Goal: Task Accomplishment & Management: Use online tool/utility

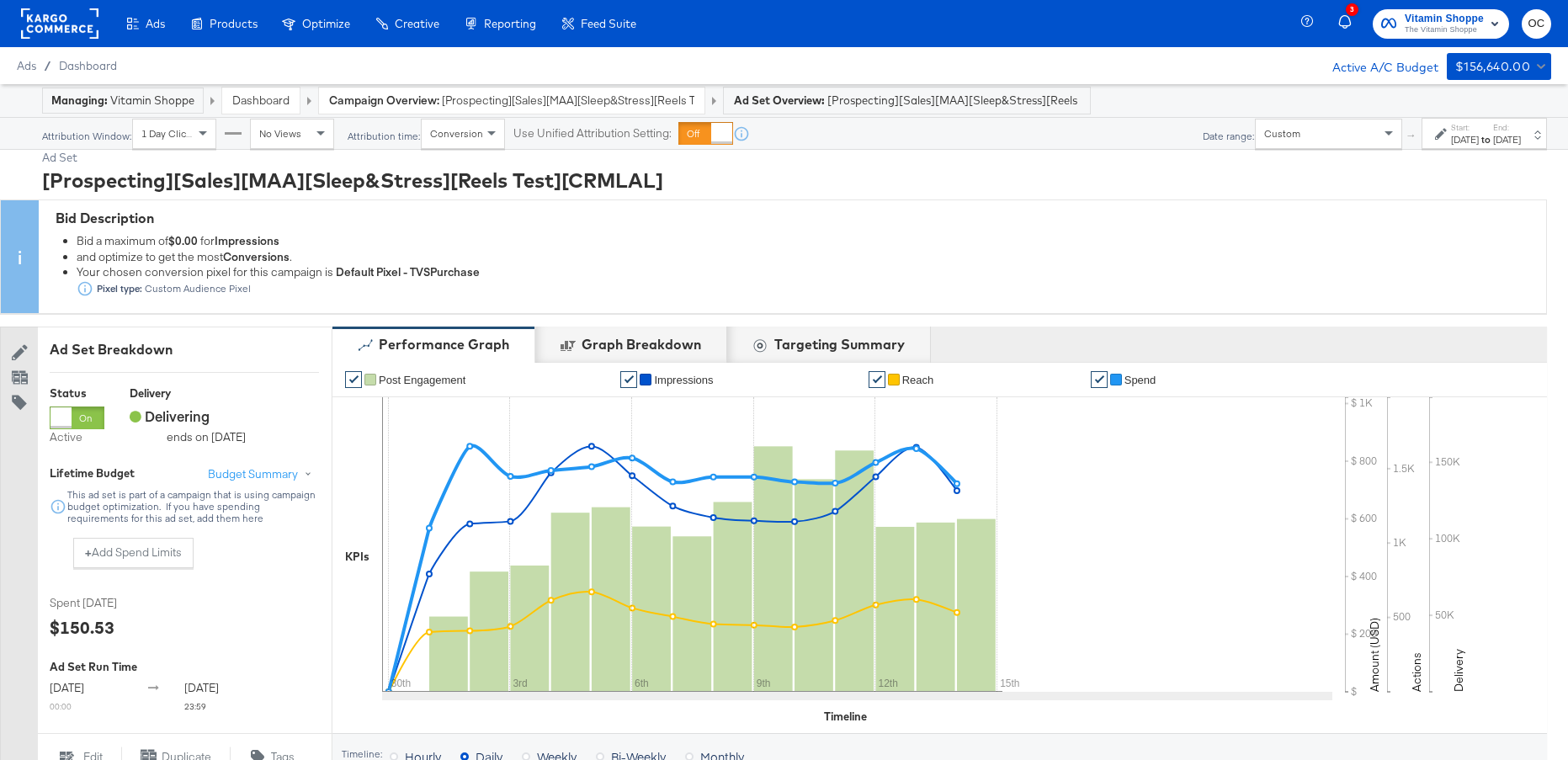
scroll to position [885, 0]
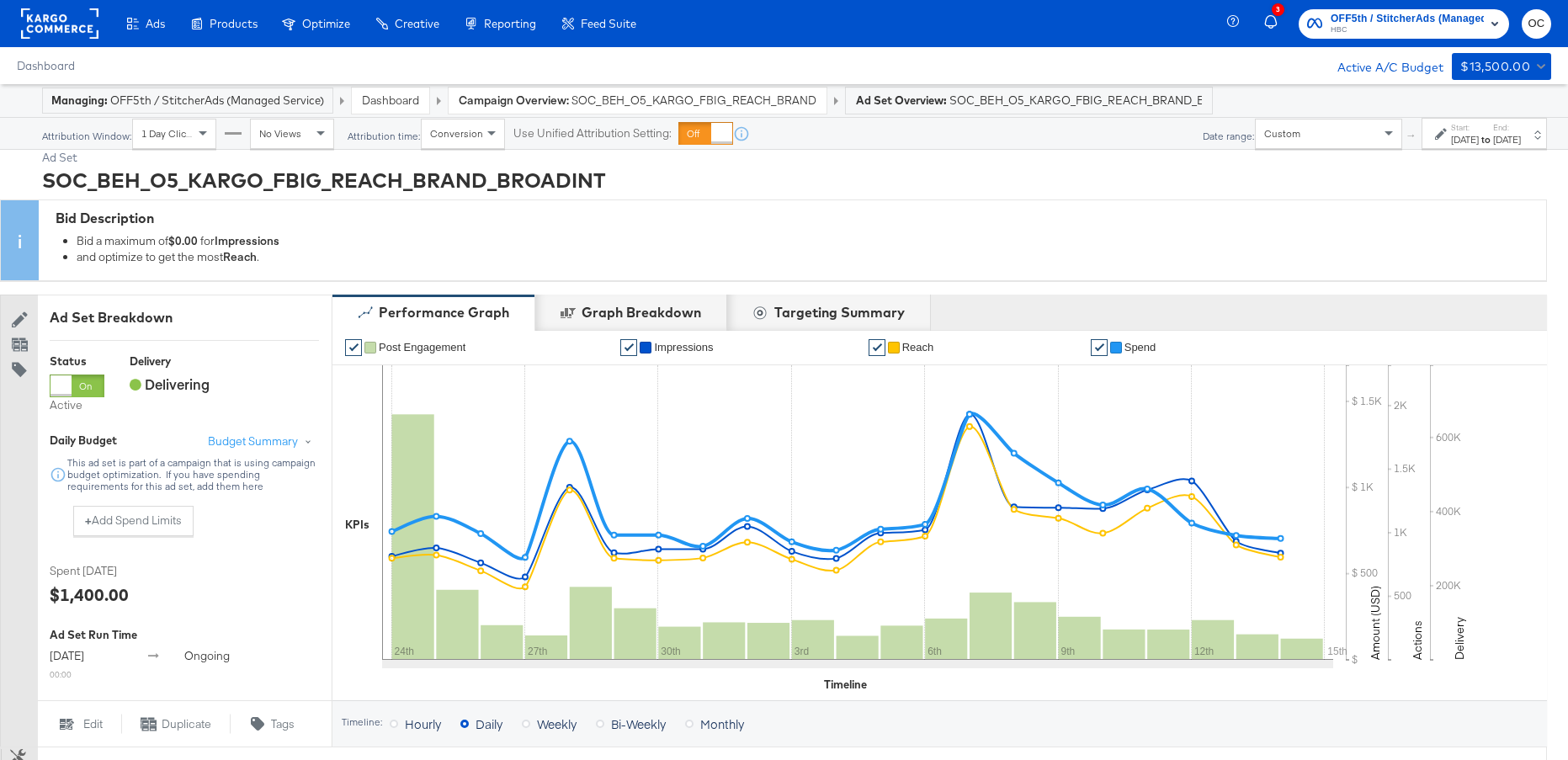
scroll to position [878, 0]
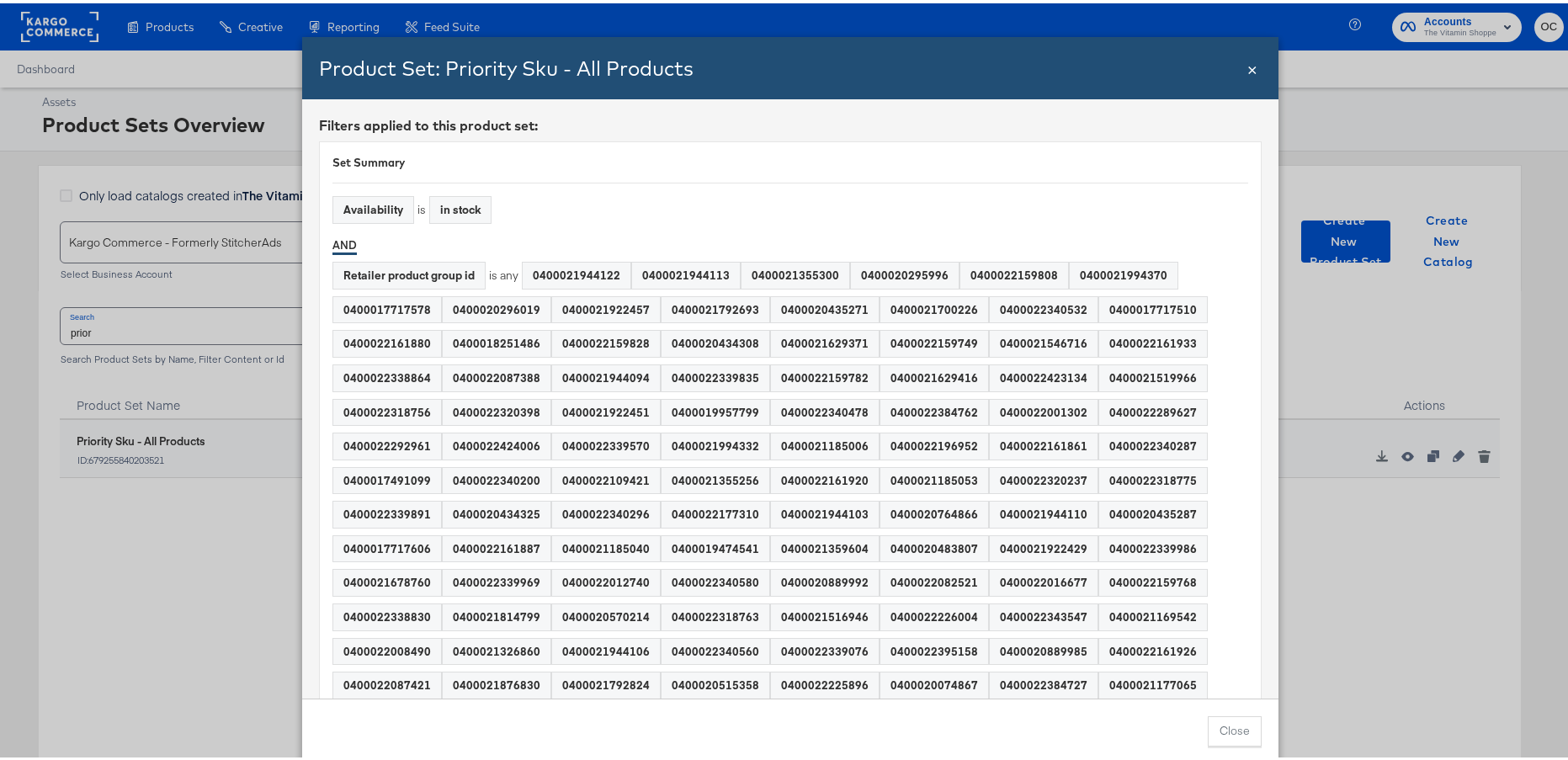
click at [1248, 71] on span "×" at bounding box center [1253, 64] width 10 height 22
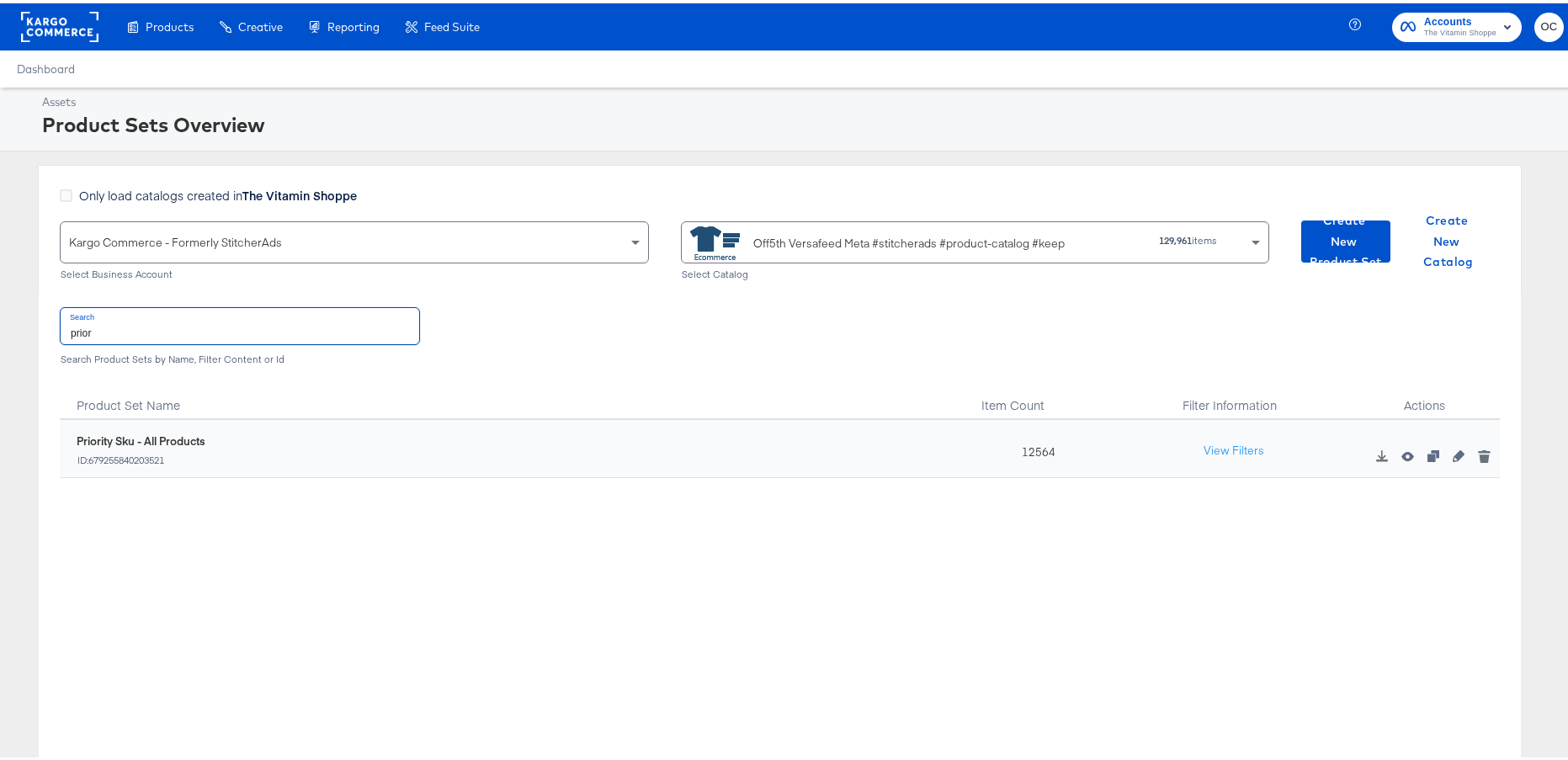
drag, startPoint x: 145, startPoint y: 330, endPoint x: 39, endPoint y: 324, distance: 106.2
click at [39, 324] on div "Search prior Search Product Sets by Name, Filter Content or Id Product Set Name…" at bounding box center [780, 548] width 1483 height 520
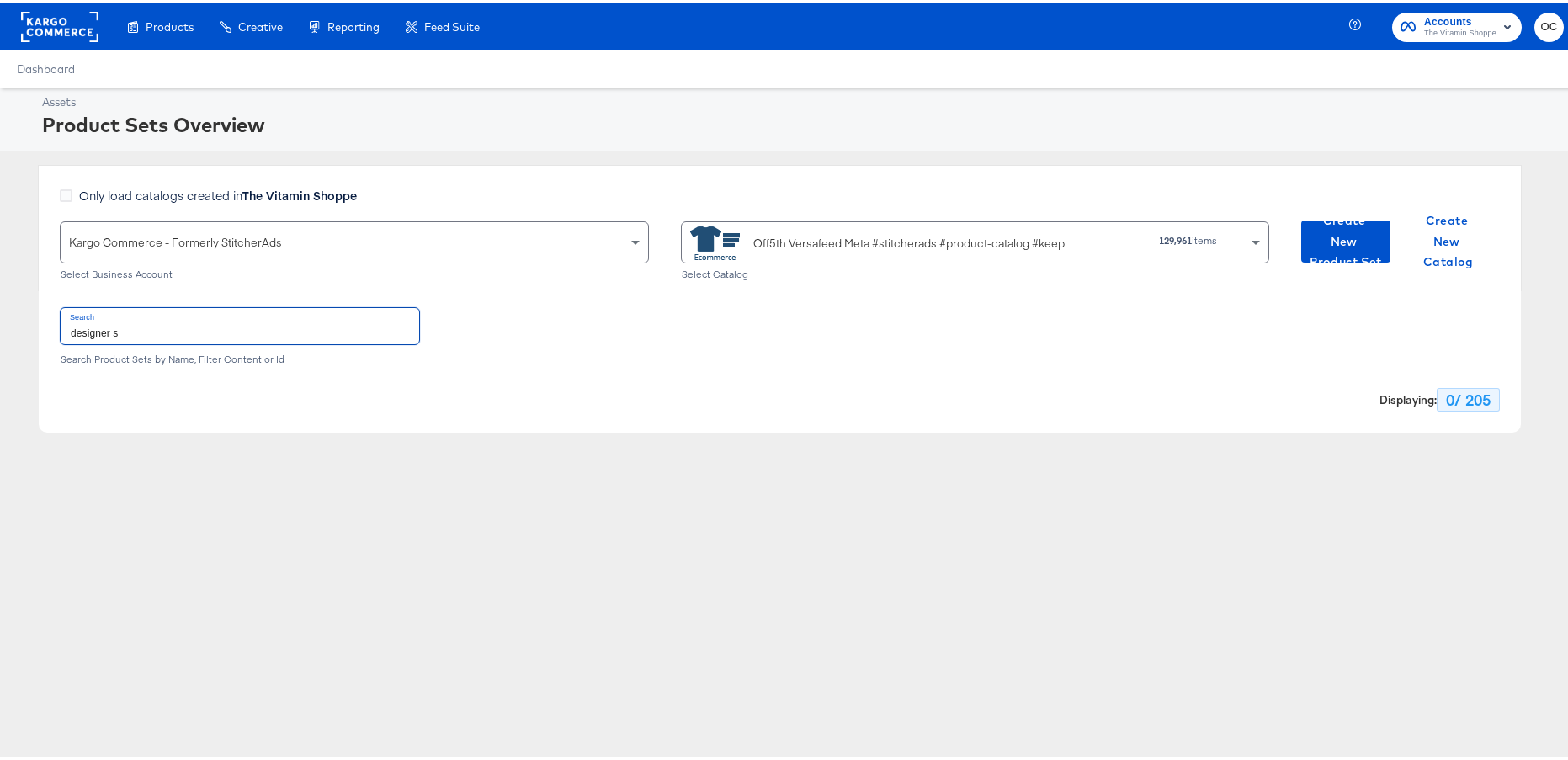
type input "designer"
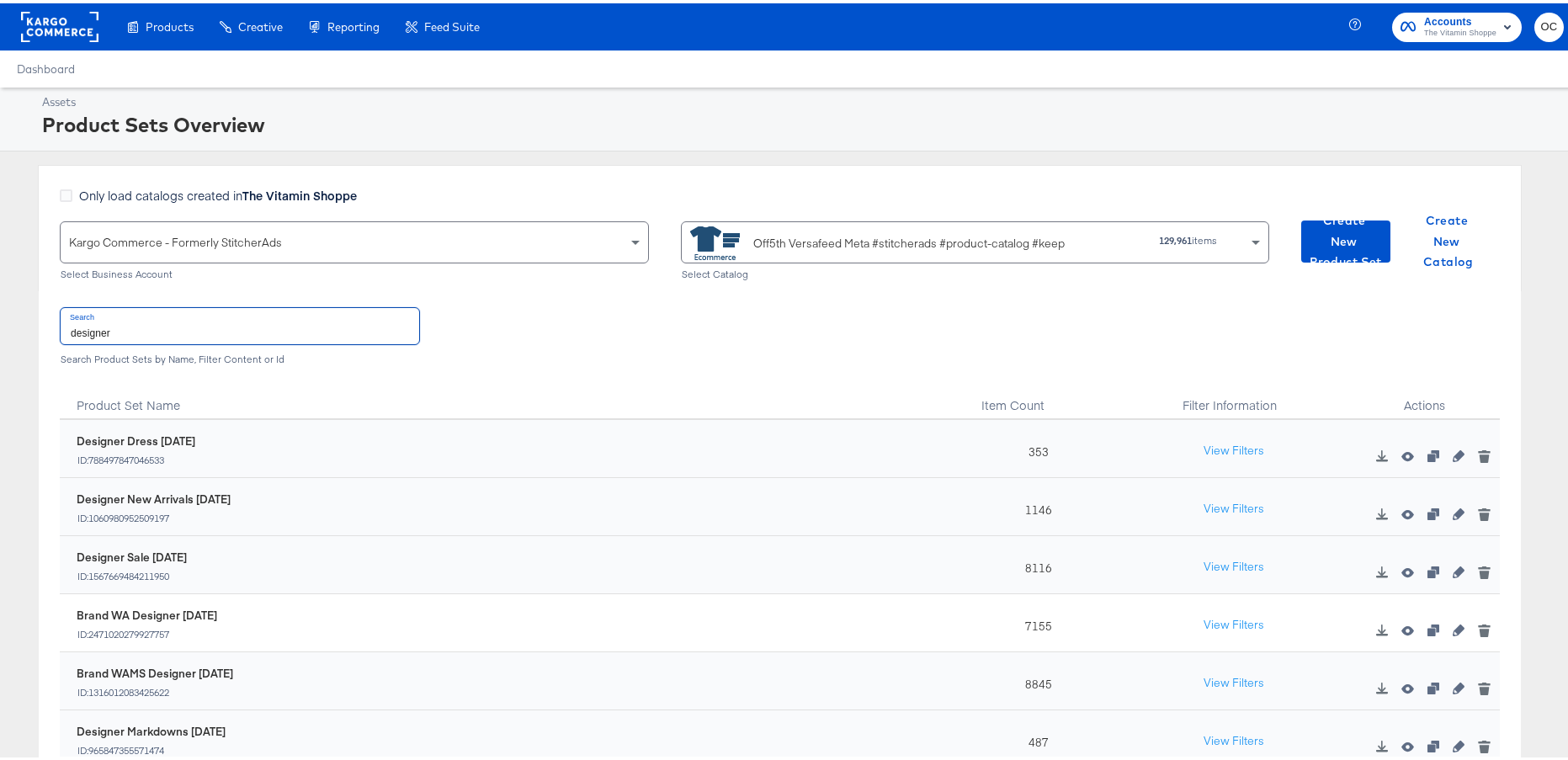
drag, startPoint x: 146, startPoint y: 336, endPoint x: 28, endPoint y: 326, distance: 118.4
click at [28, 326] on div "Only load catalogs created in The Vitamin Shoppe Kargo Commerce - Formerly Stit…" at bounding box center [780, 484] width 1559 height 647
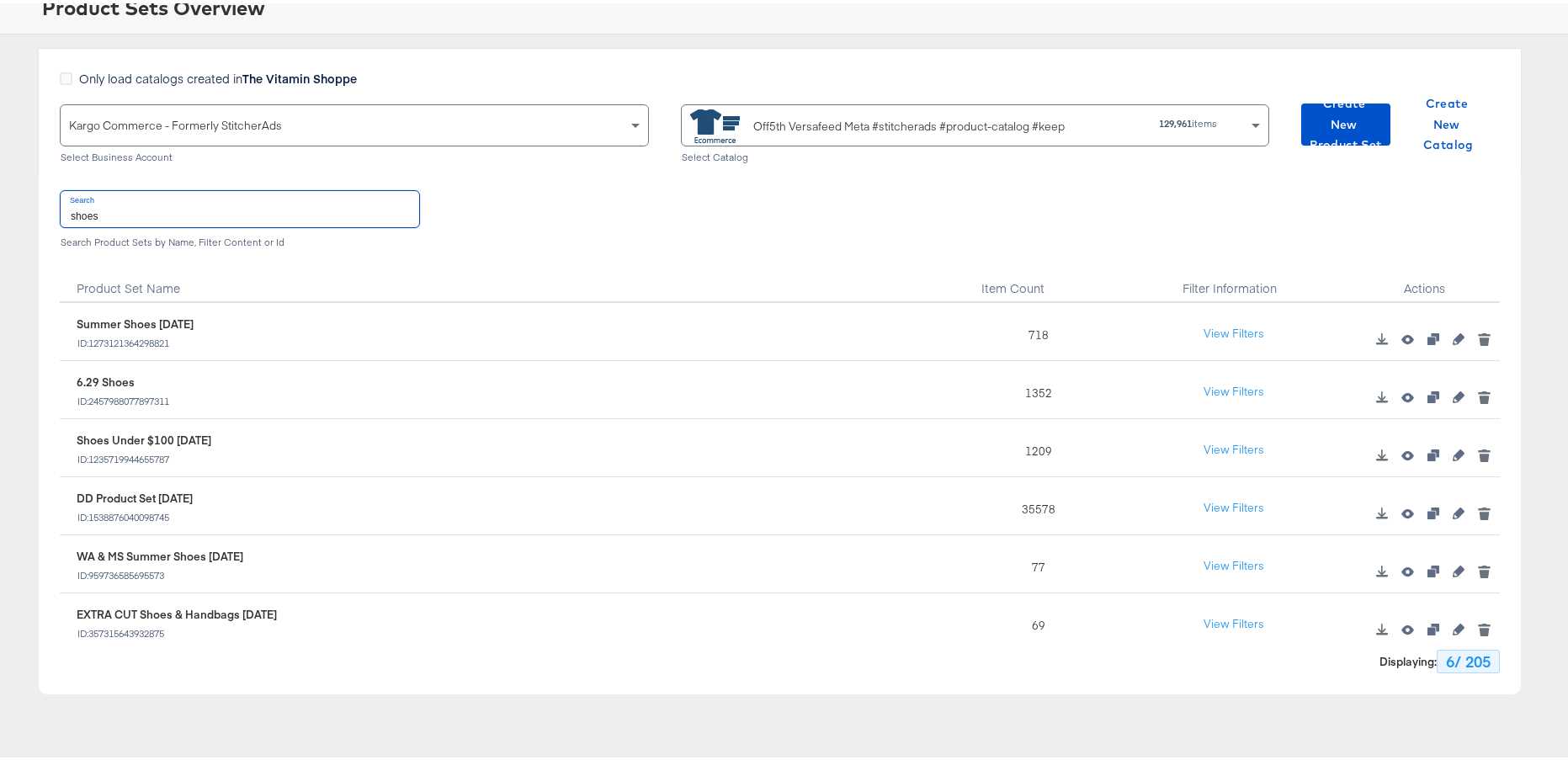
type input "shoes"
click at [1325, 126] on span "Create New Product Set" at bounding box center [1346, 121] width 76 height 62
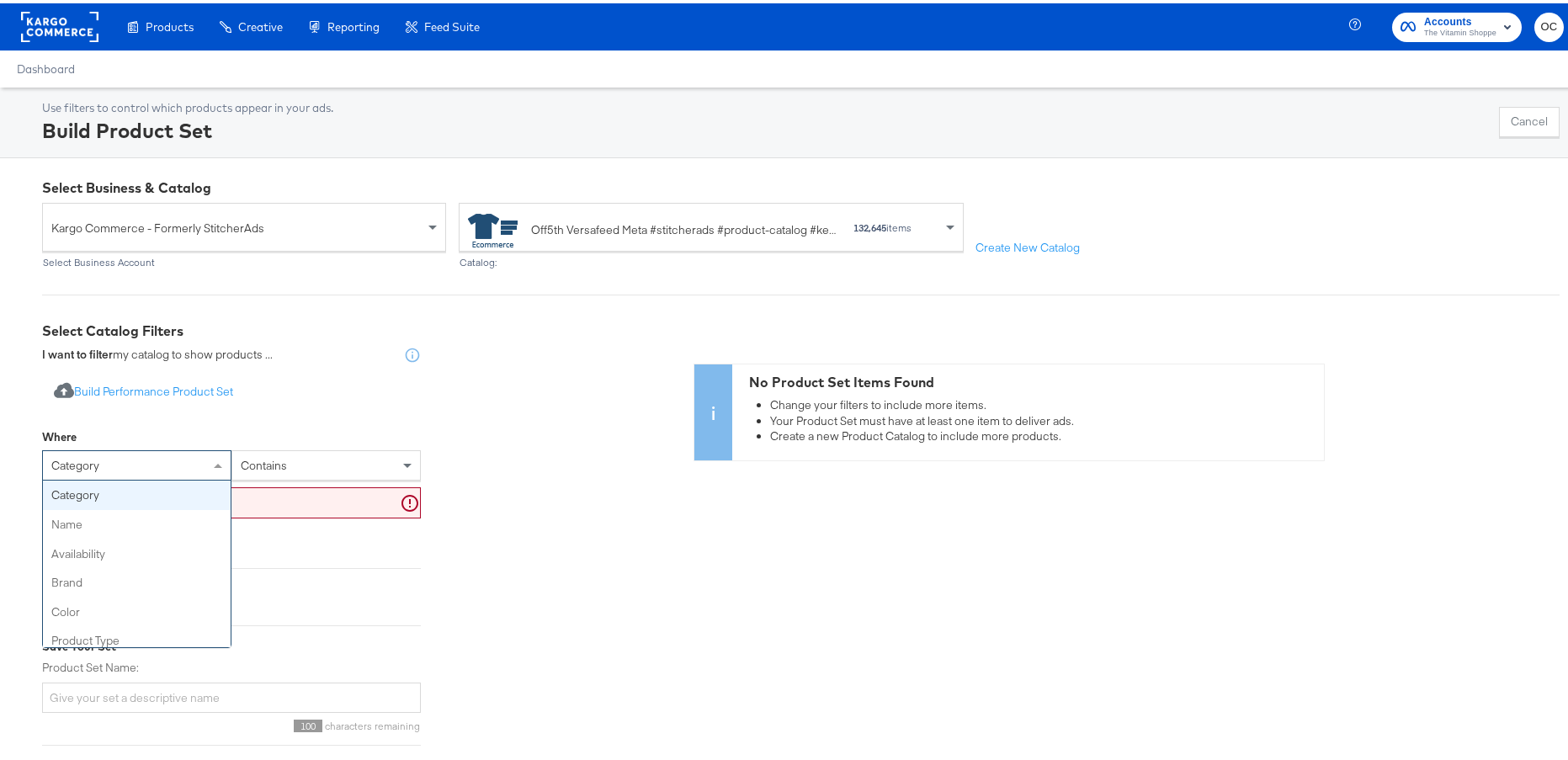
click at [163, 465] on div "category" at bounding box center [136, 462] width 187 height 28
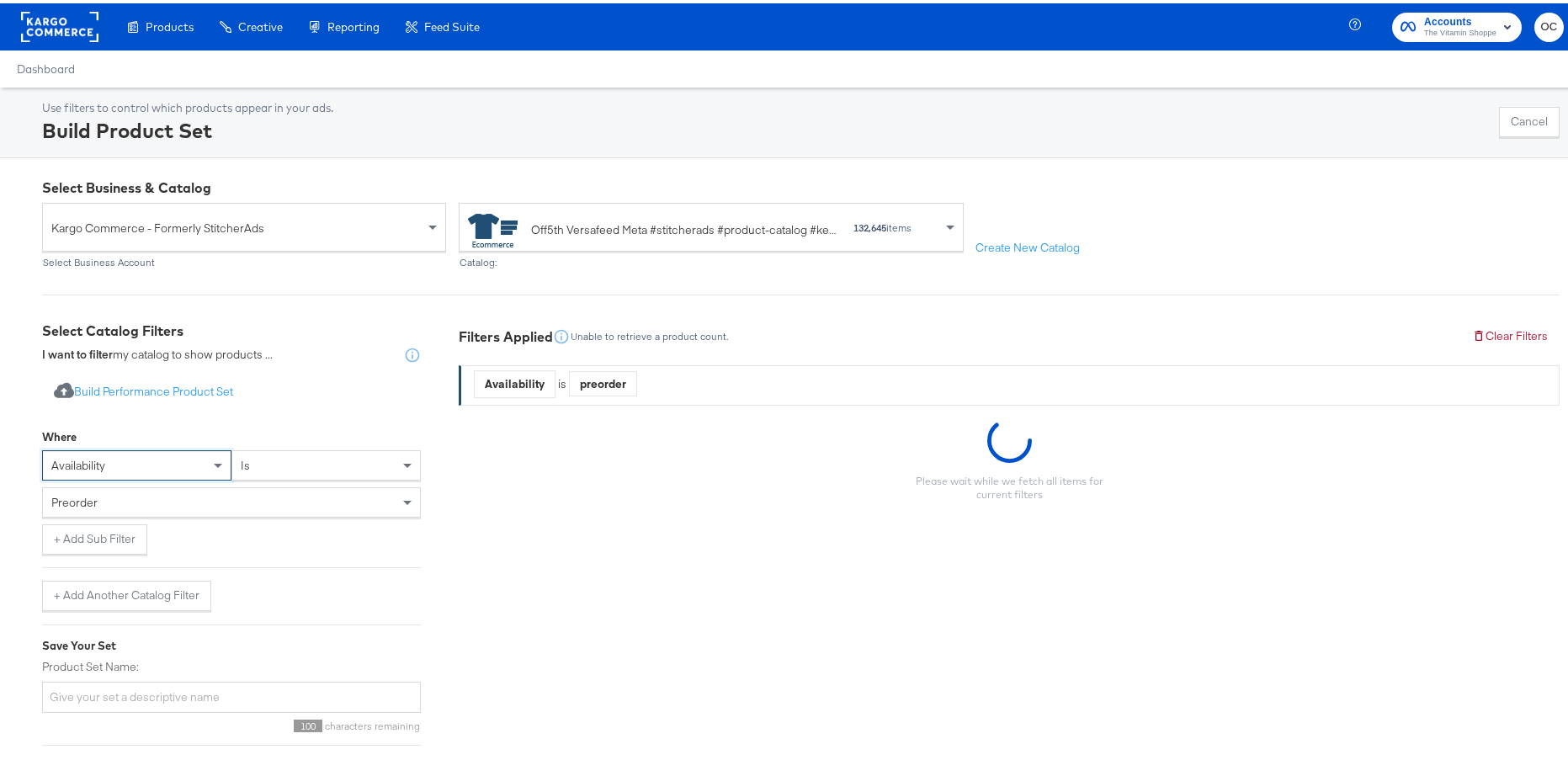
click at [256, 496] on div "preorder" at bounding box center [231, 498] width 377 height 28
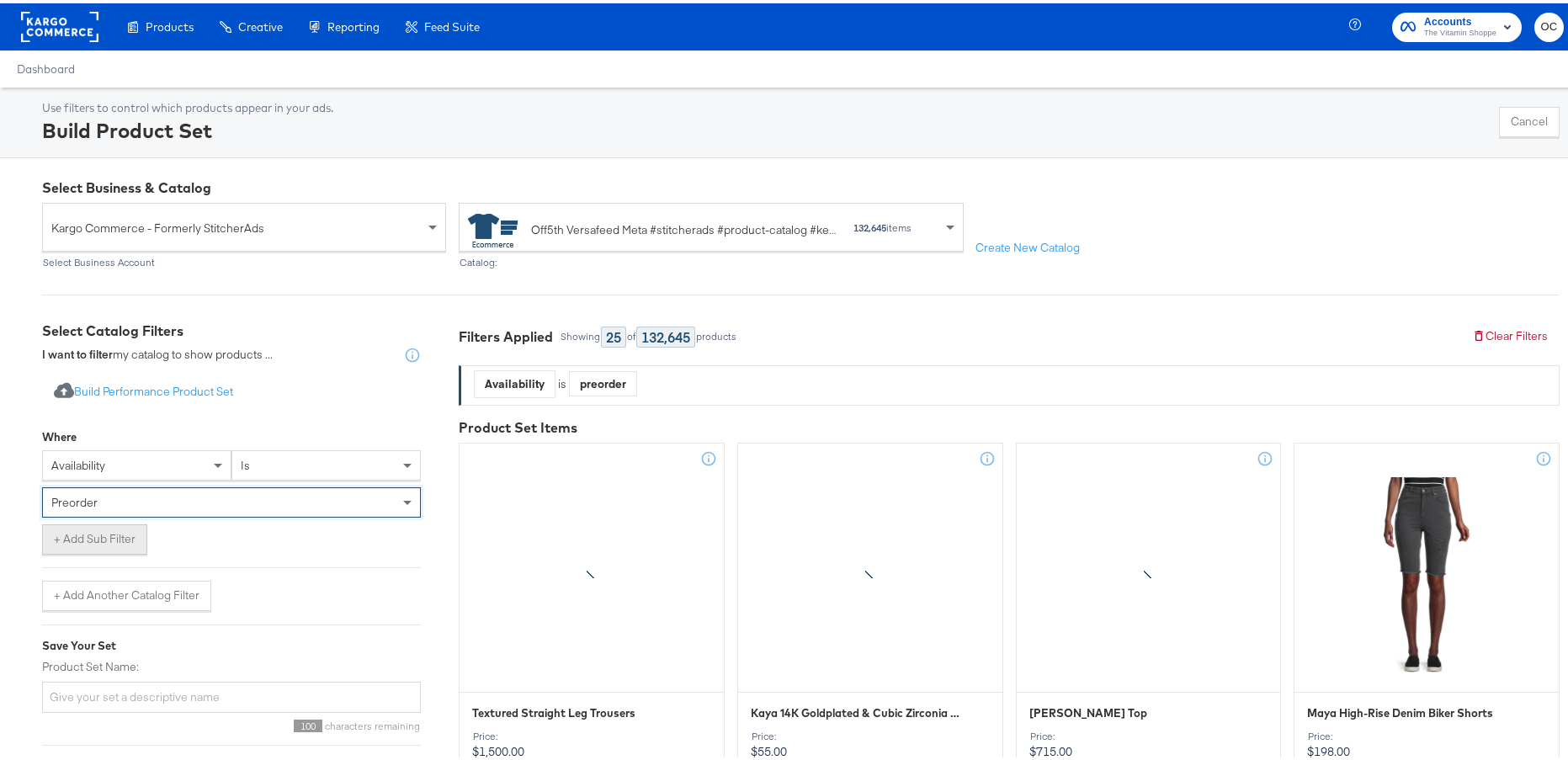
click at [111, 546] on button "+ Add Sub Filter" at bounding box center [95, 535] width 105 height 30
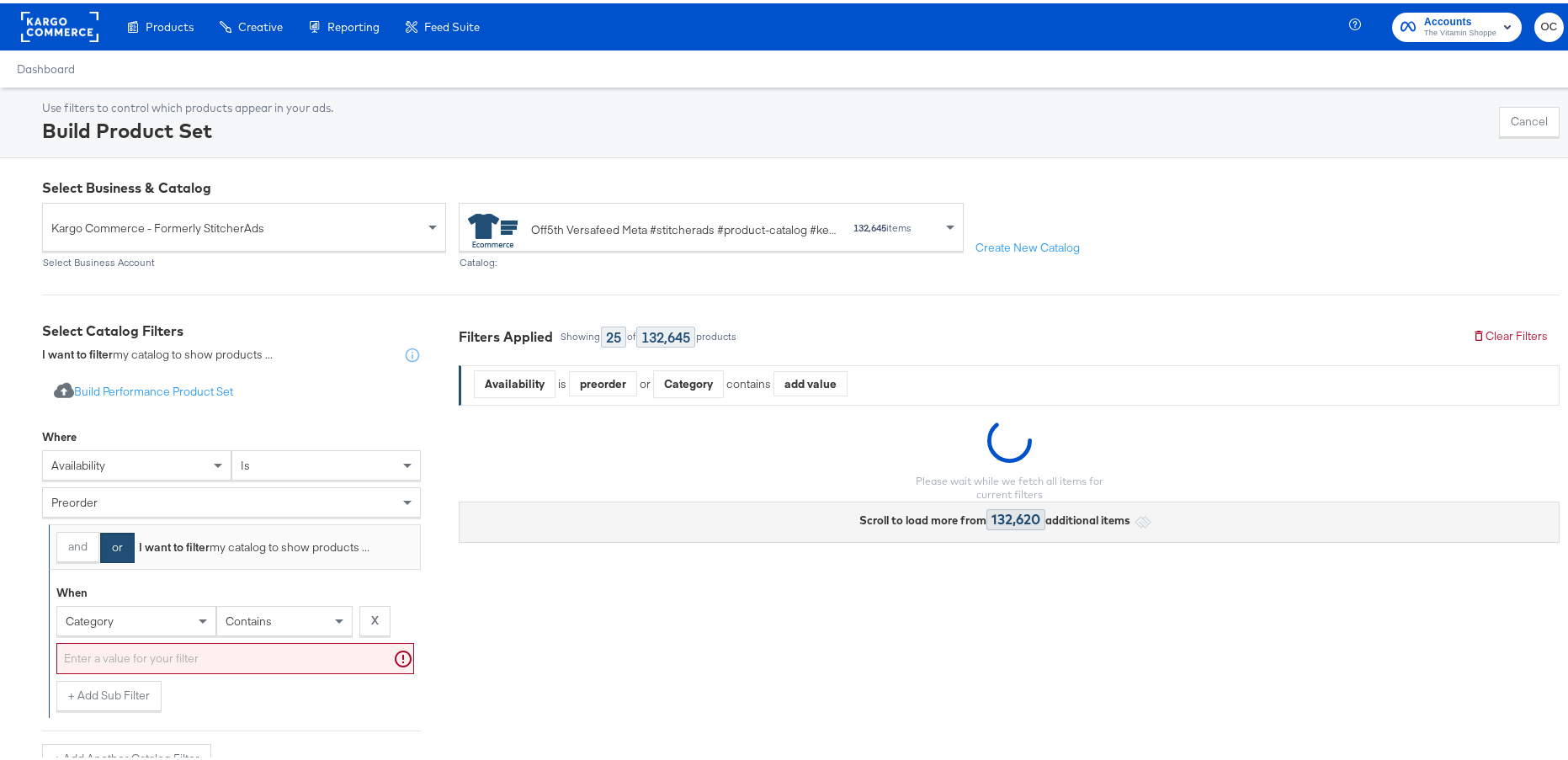
click at [133, 497] on div "preorder" at bounding box center [231, 498] width 377 height 28
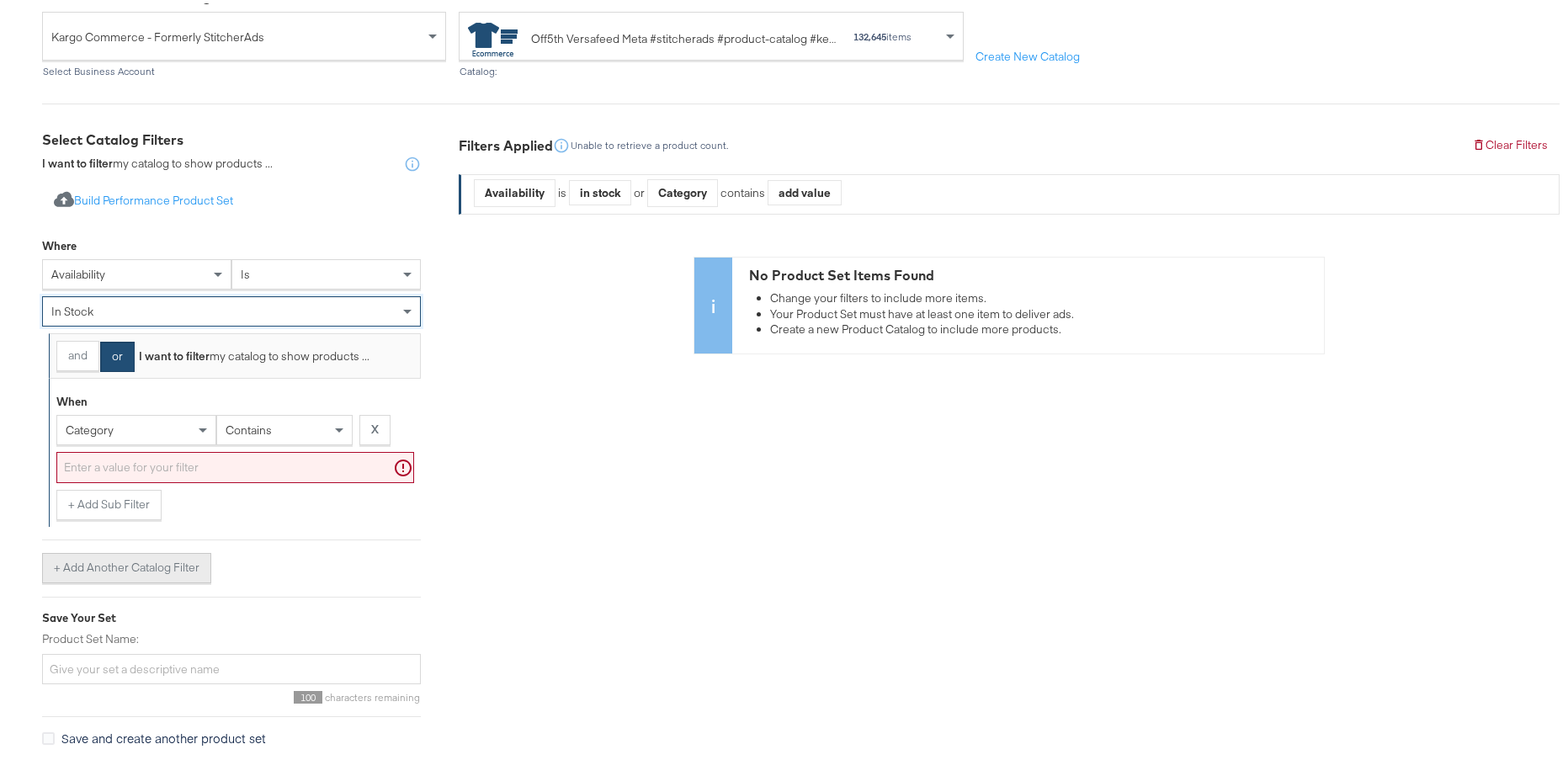
scroll to position [250, 0]
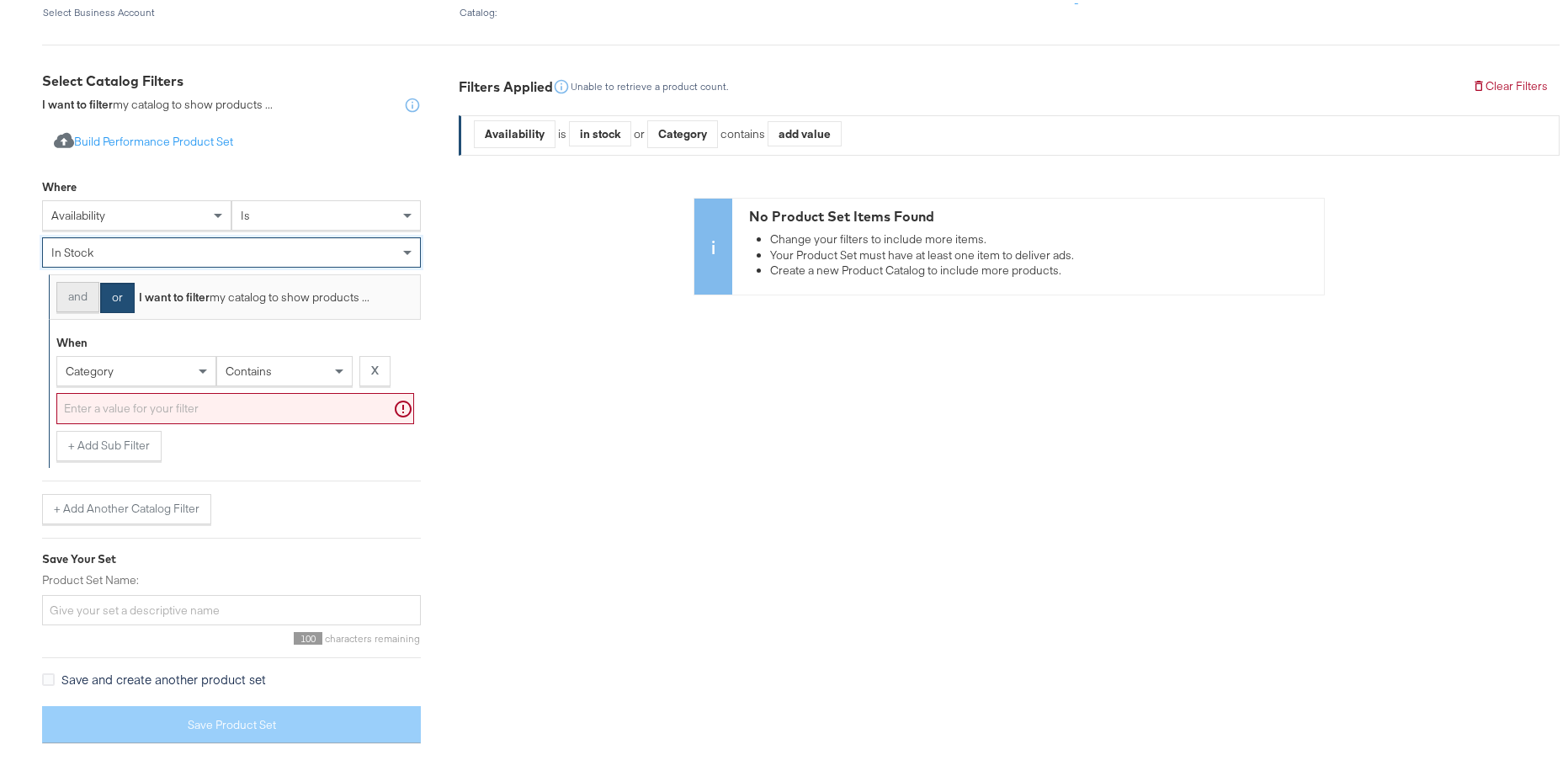
click at [84, 293] on button "and" at bounding box center [78, 294] width 43 height 30
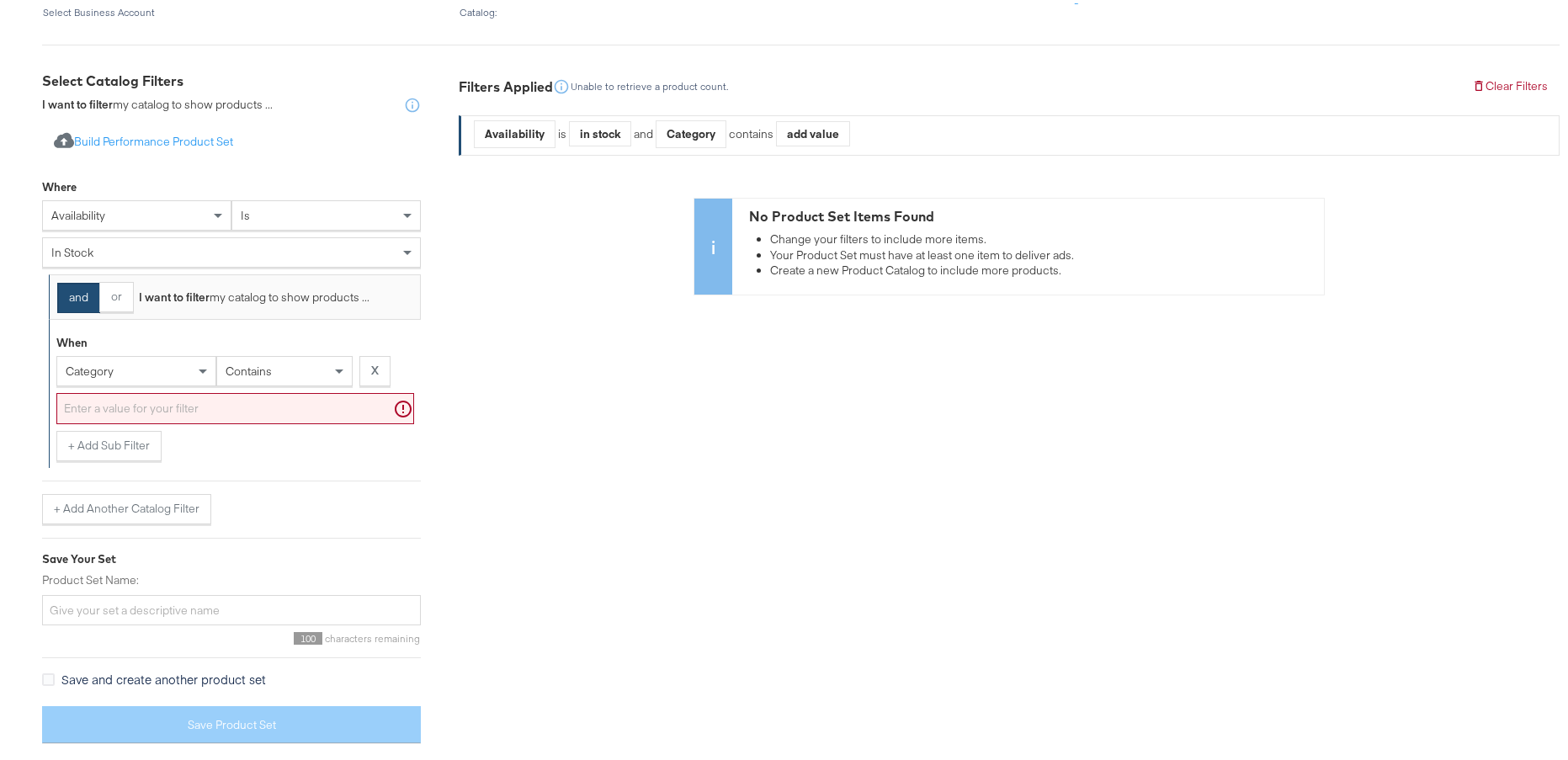
click at [154, 364] on div "category" at bounding box center [136, 367] width 158 height 28
type input "ret"
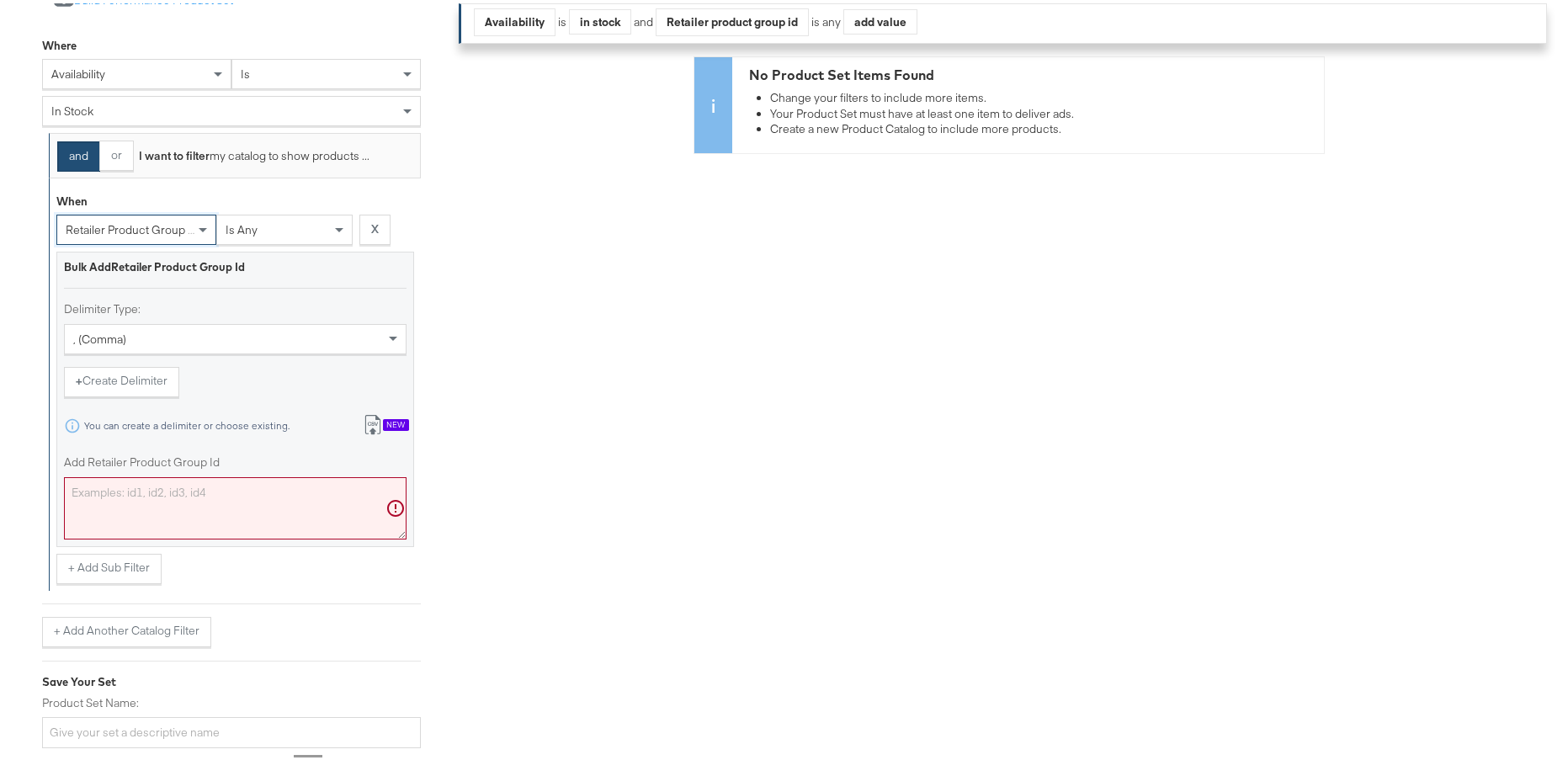
scroll to position [393, 0]
click at [185, 486] on textarea "Add Retailer Product Group Id" at bounding box center [235, 504] width 343 height 62
paste textarea "0400024800085,0400024800132,0400024800108,0400024800154,0400024550260,040002386…"
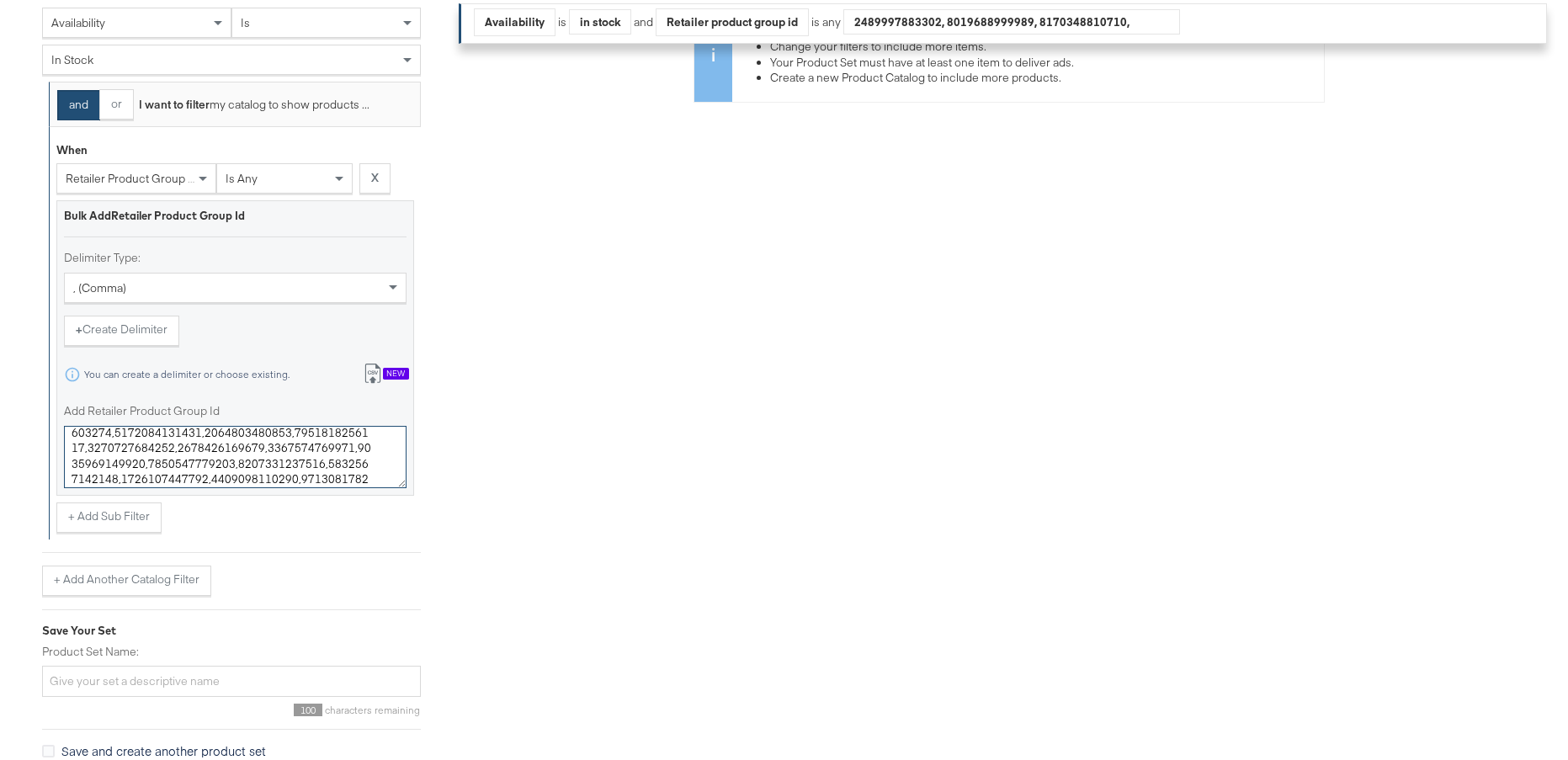
scroll to position [502, 0]
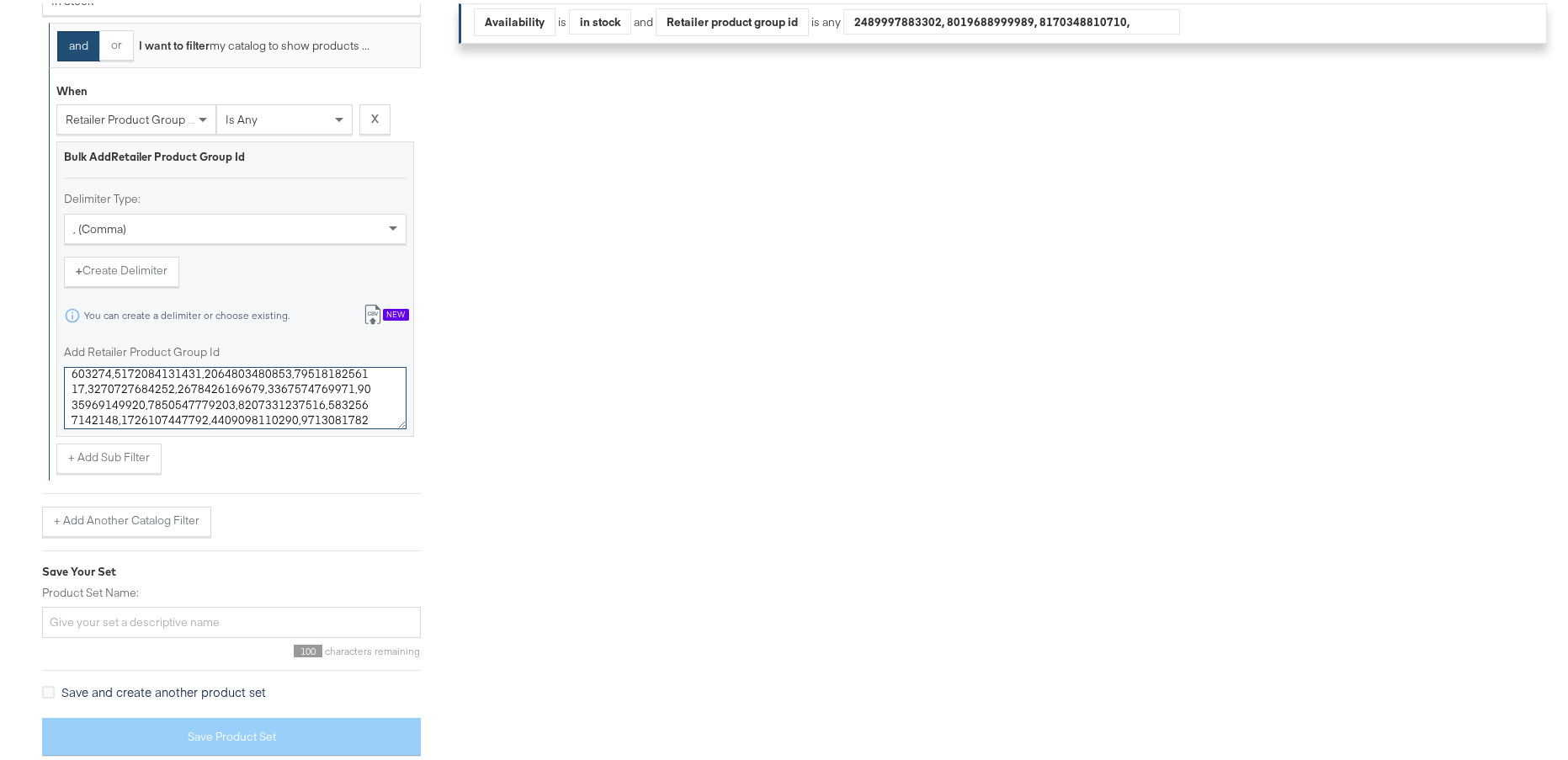
type textarea "0400024800085,0400024800132,0400024800108,0400024800154,0400024550260,040002386…"
click at [217, 620] on input "Product Set Name:" at bounding box center [231, 619] width 379 height 31
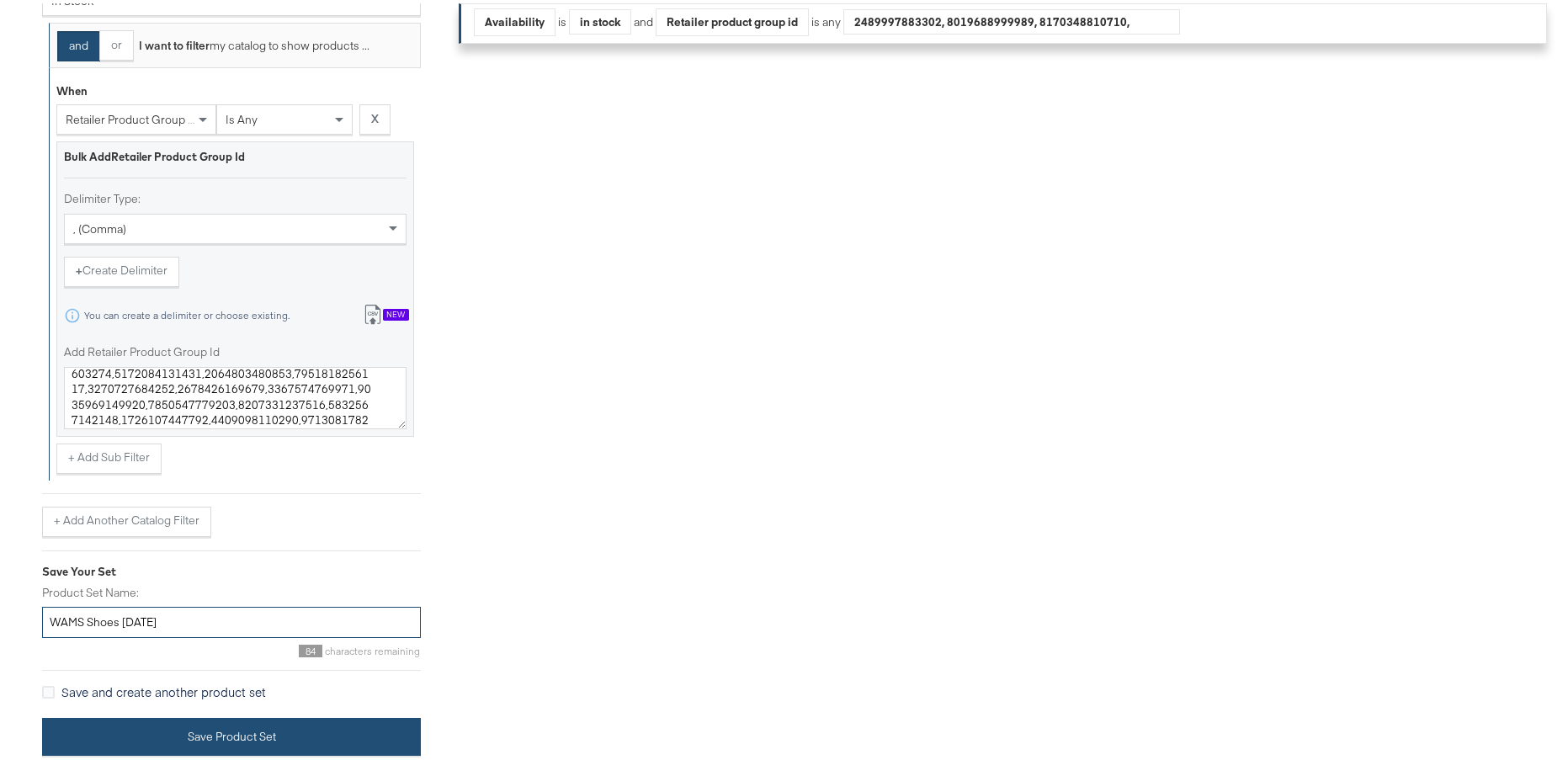
type input "WAMS Shoes [DATE]"
click at [290, 727] on button "Save Product Set" at bounding box center [231, 734] width 379 height 38
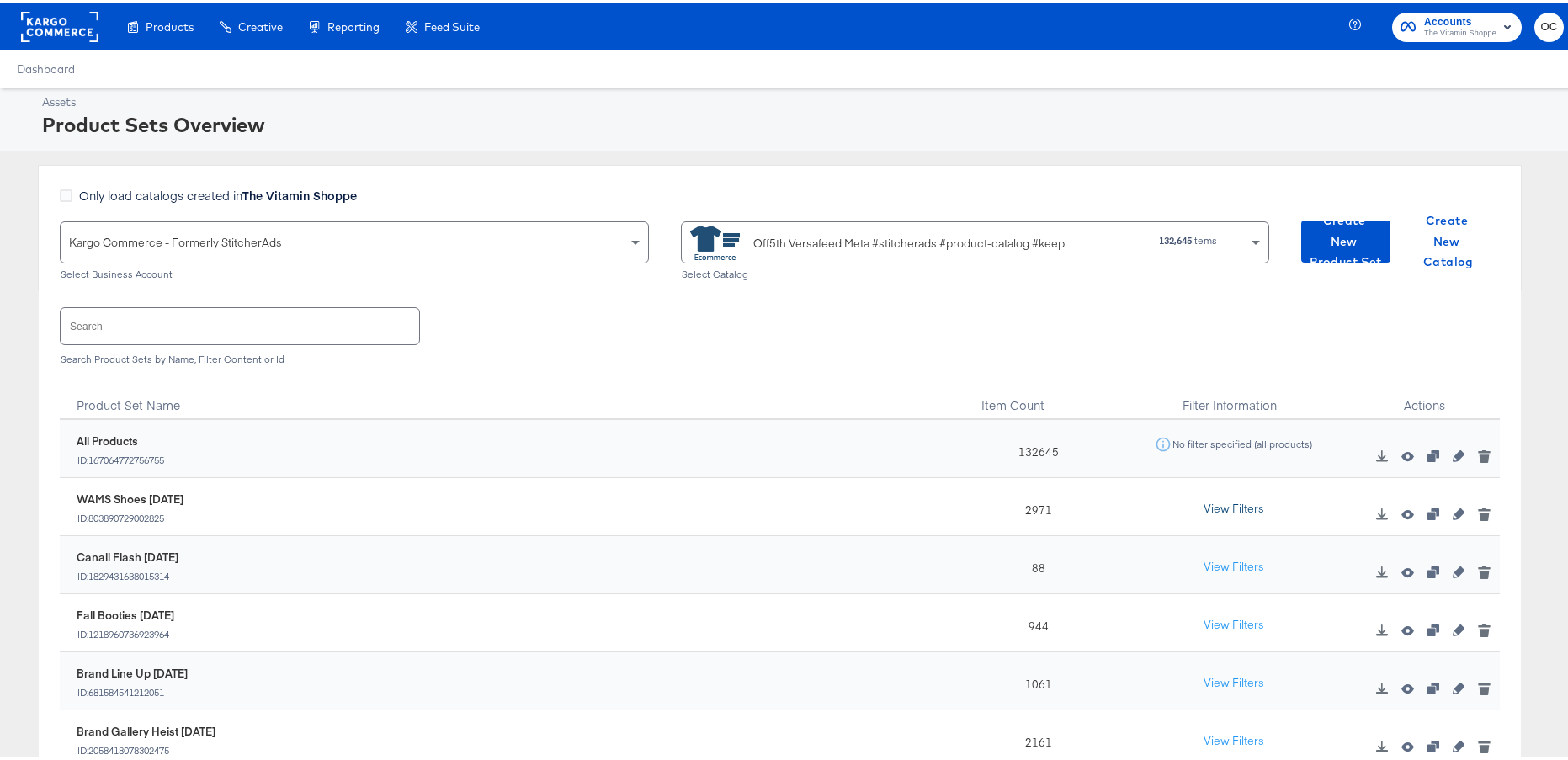
click at [1193, 506] on button "View Filters" at bounding box center [1233, 505] width 84 height 30
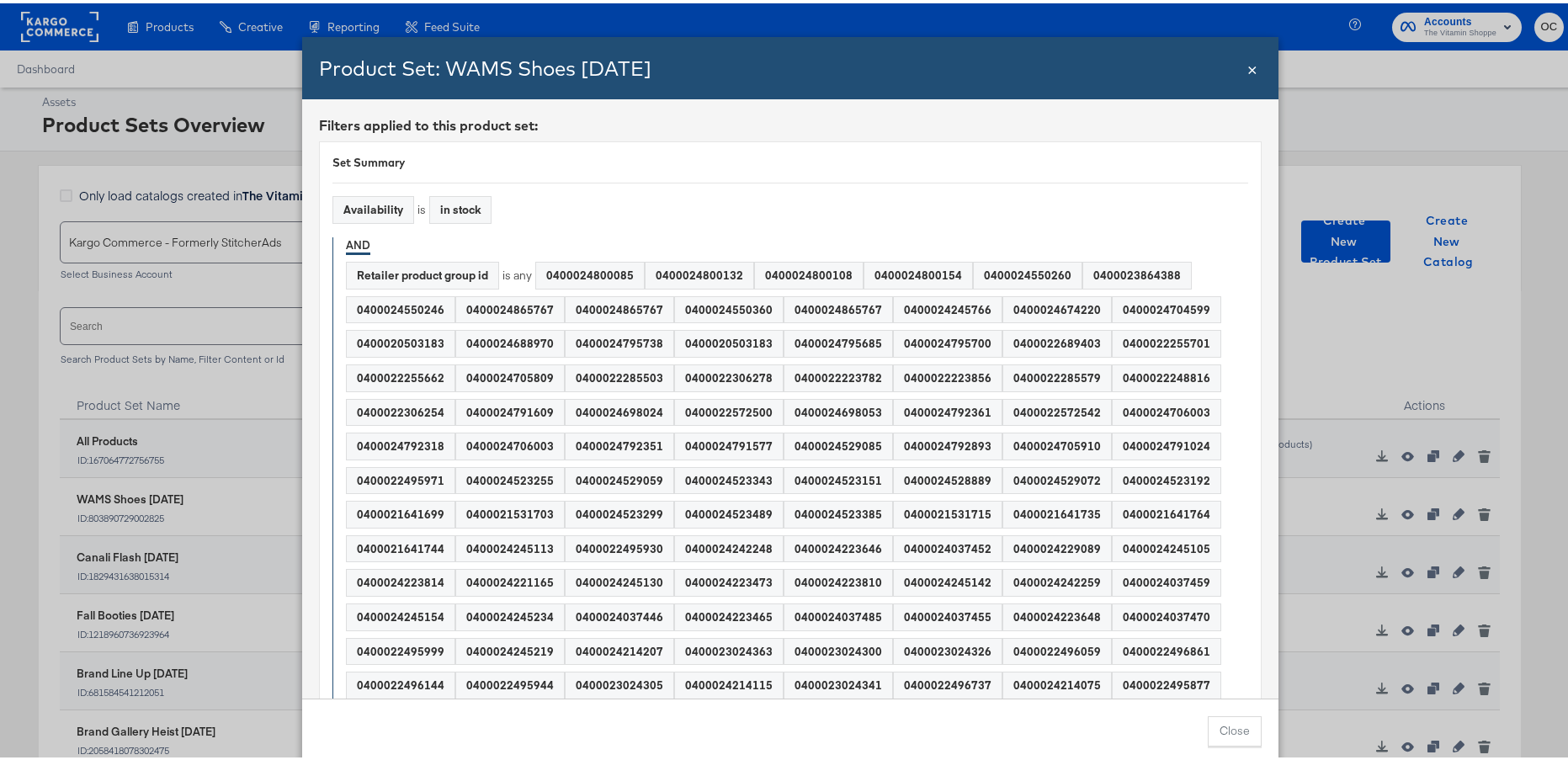
click at [1248, 69] on span "×" at bounding box center [1253, 64] width 10 height 22
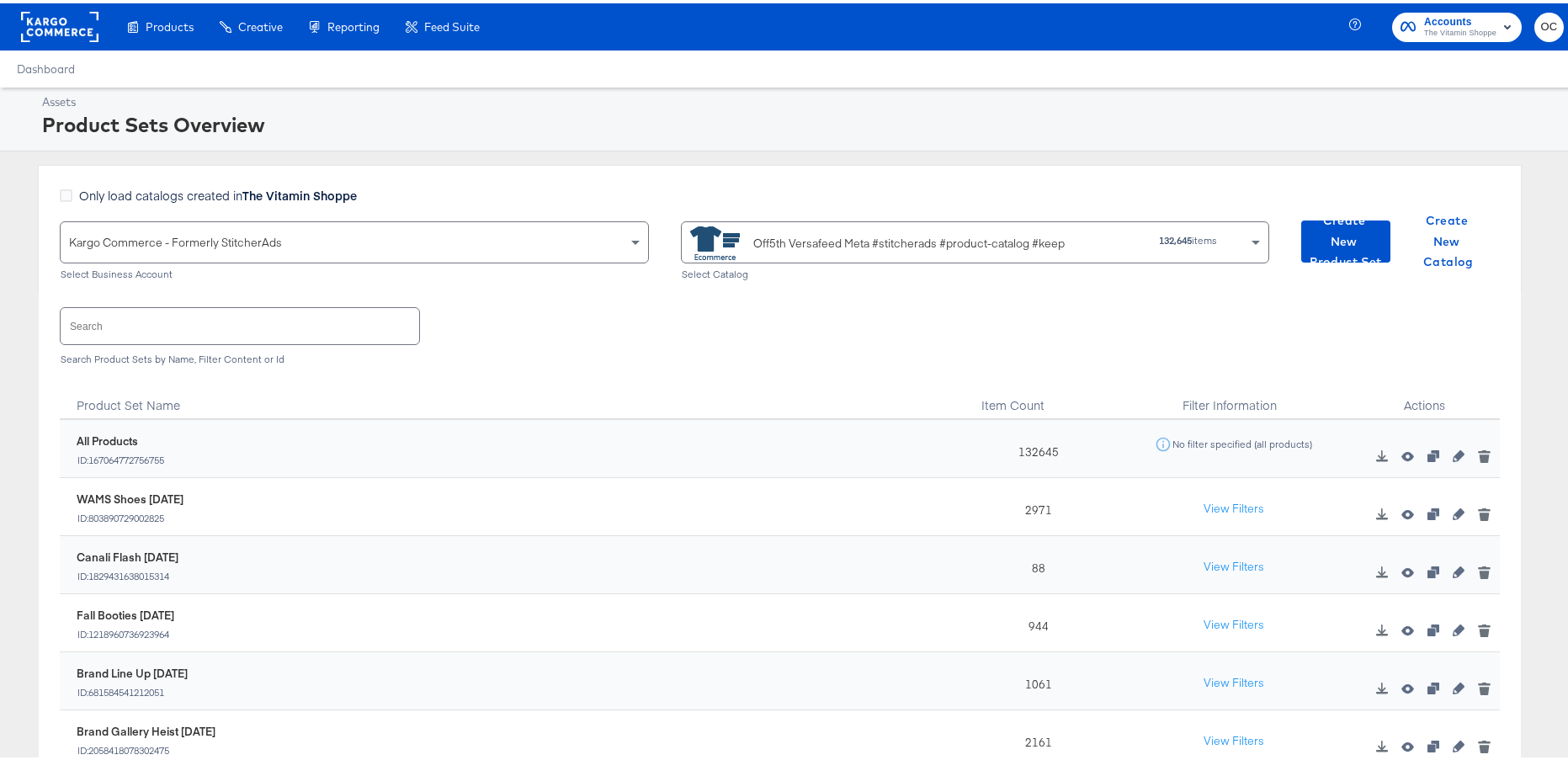
click at [192, 314] on input "text" at bounding box center [239, 323] width 358 height 36
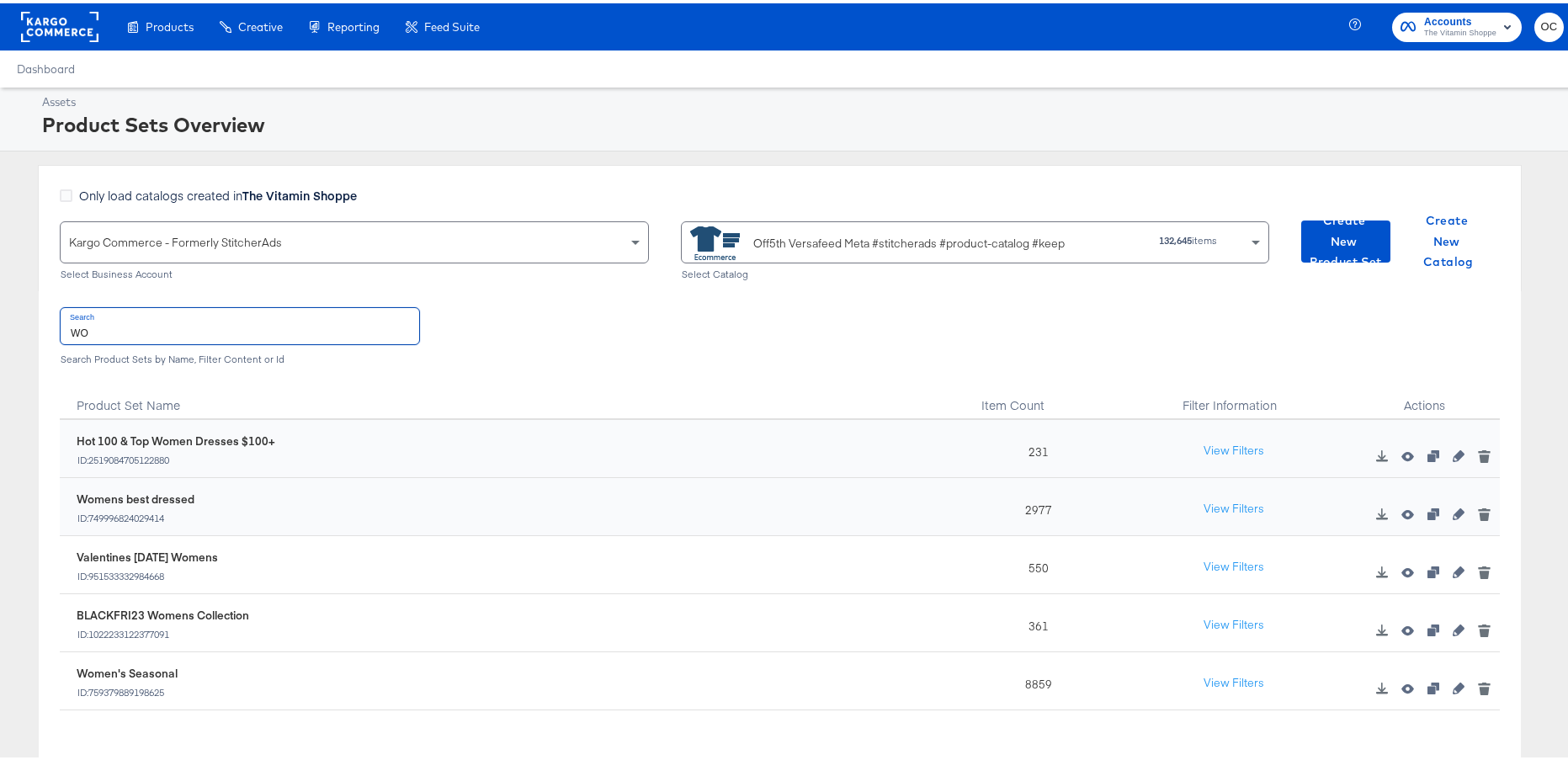
type input "W"
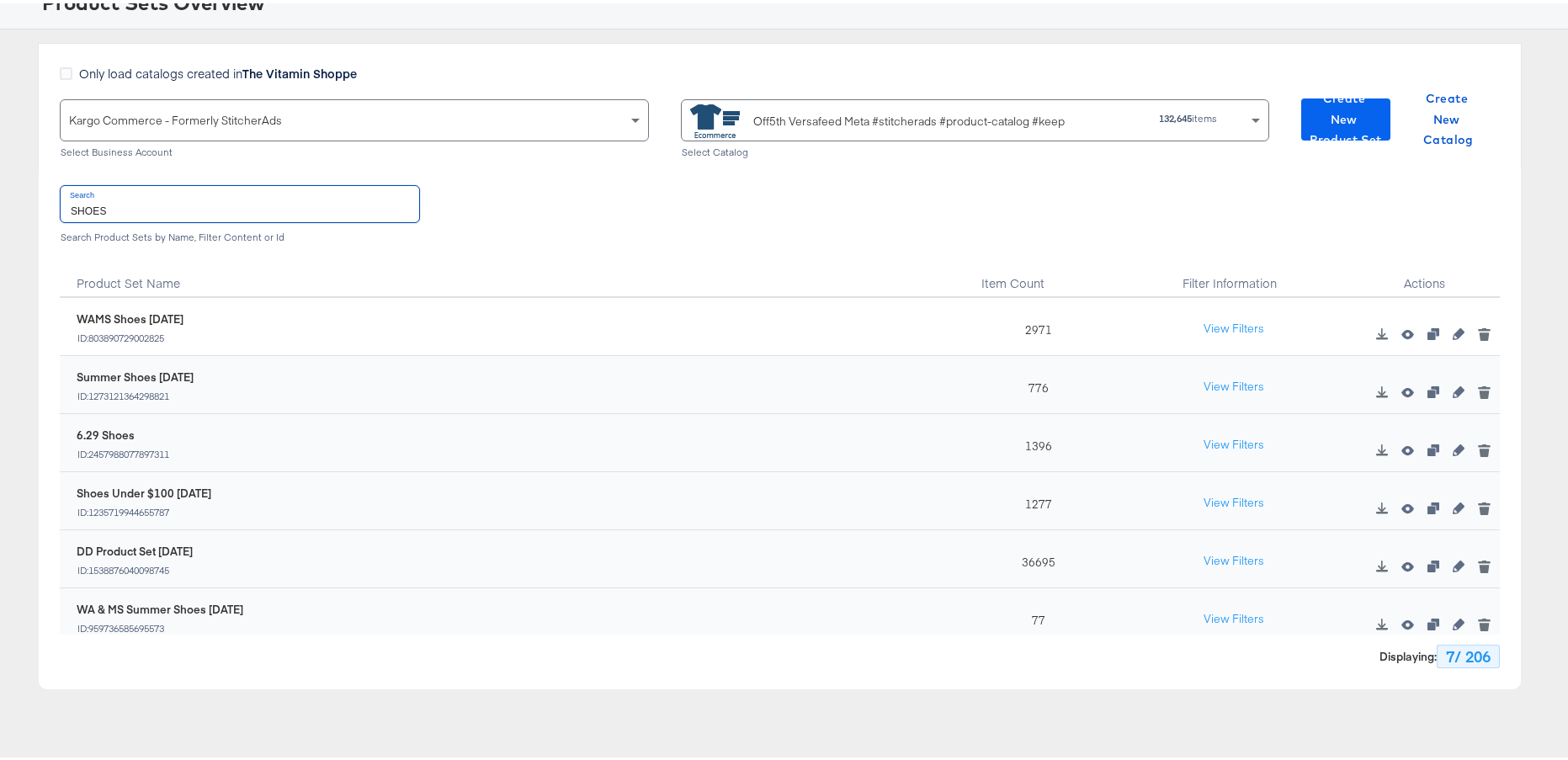
type input "SHOES"
click at [1326, 126] on span "Create New Product Set" at bounding box center [1346, 116] width 76 height 62
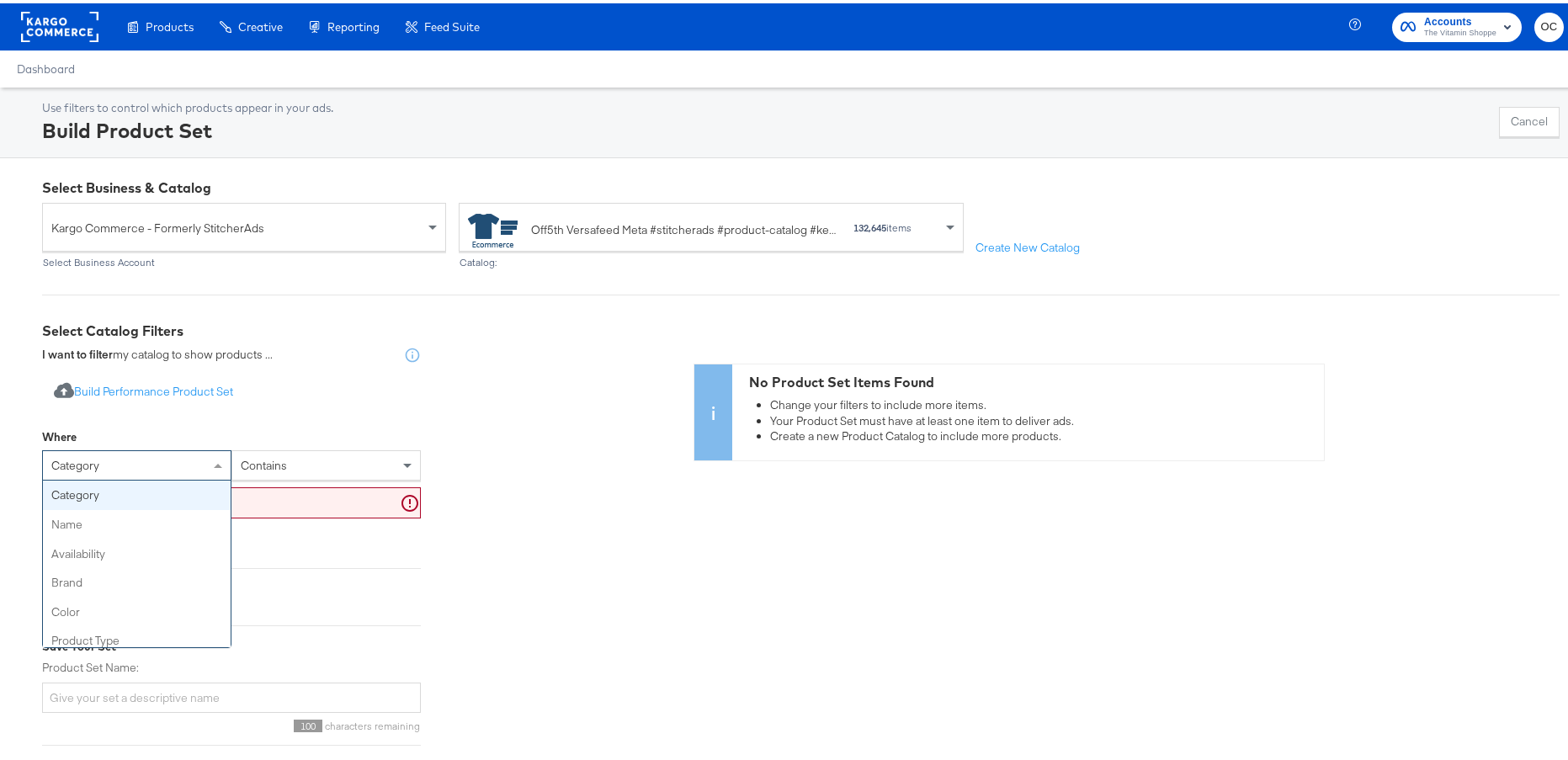
click at [126, 455] on div "category" at bounding box center [136, 462] width 187 height 28
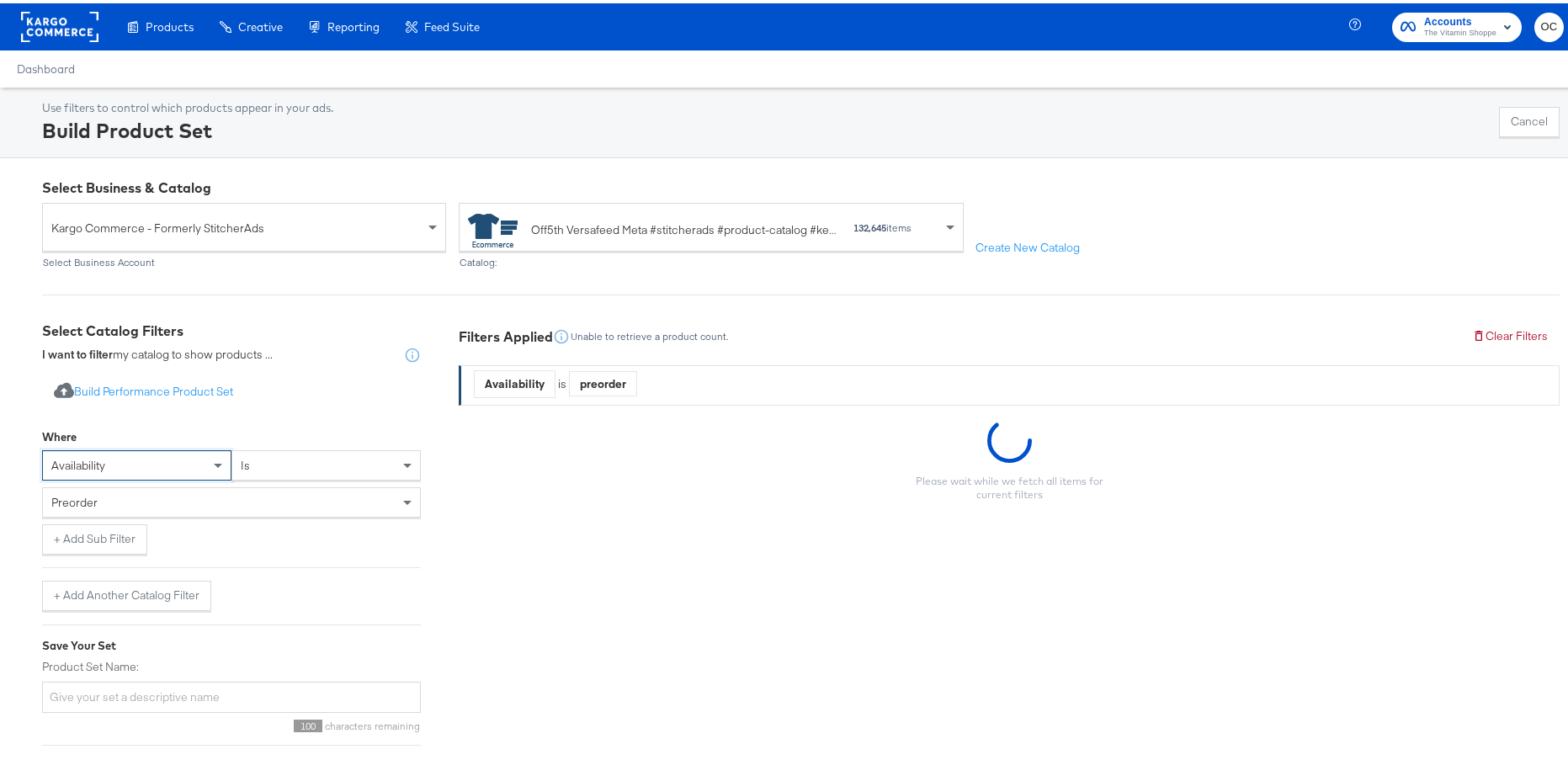
click at [275, 509] on div "preorder" at bounding box center [231, 498] width 377 height 28
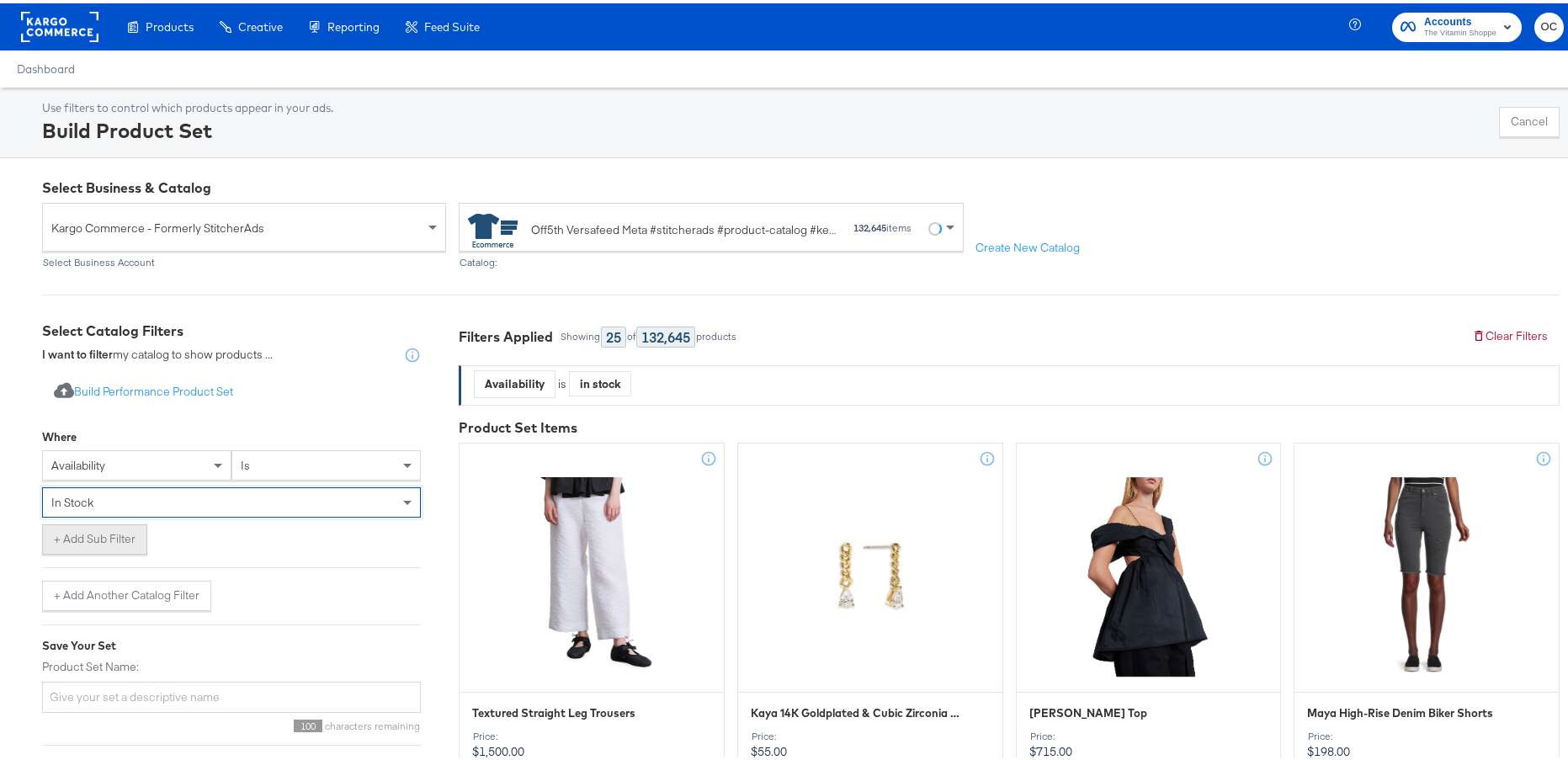
click at [142, 541] on button "+ Add Sub Filter" at bounding box center [95, 535] width 105 height 30
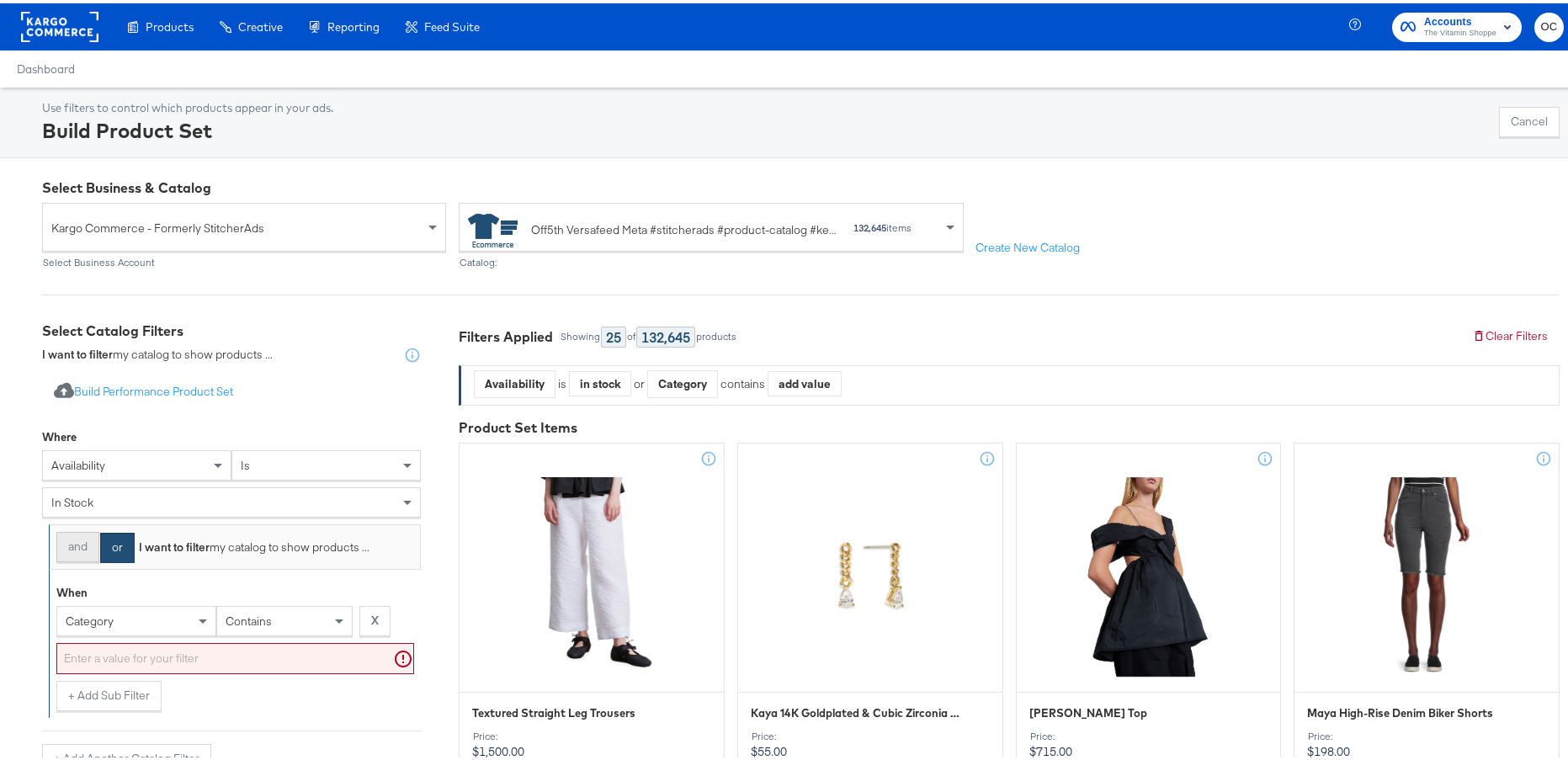
click at [82, 548] on button "and" at bounding box center [78, 543] width 43 height 30
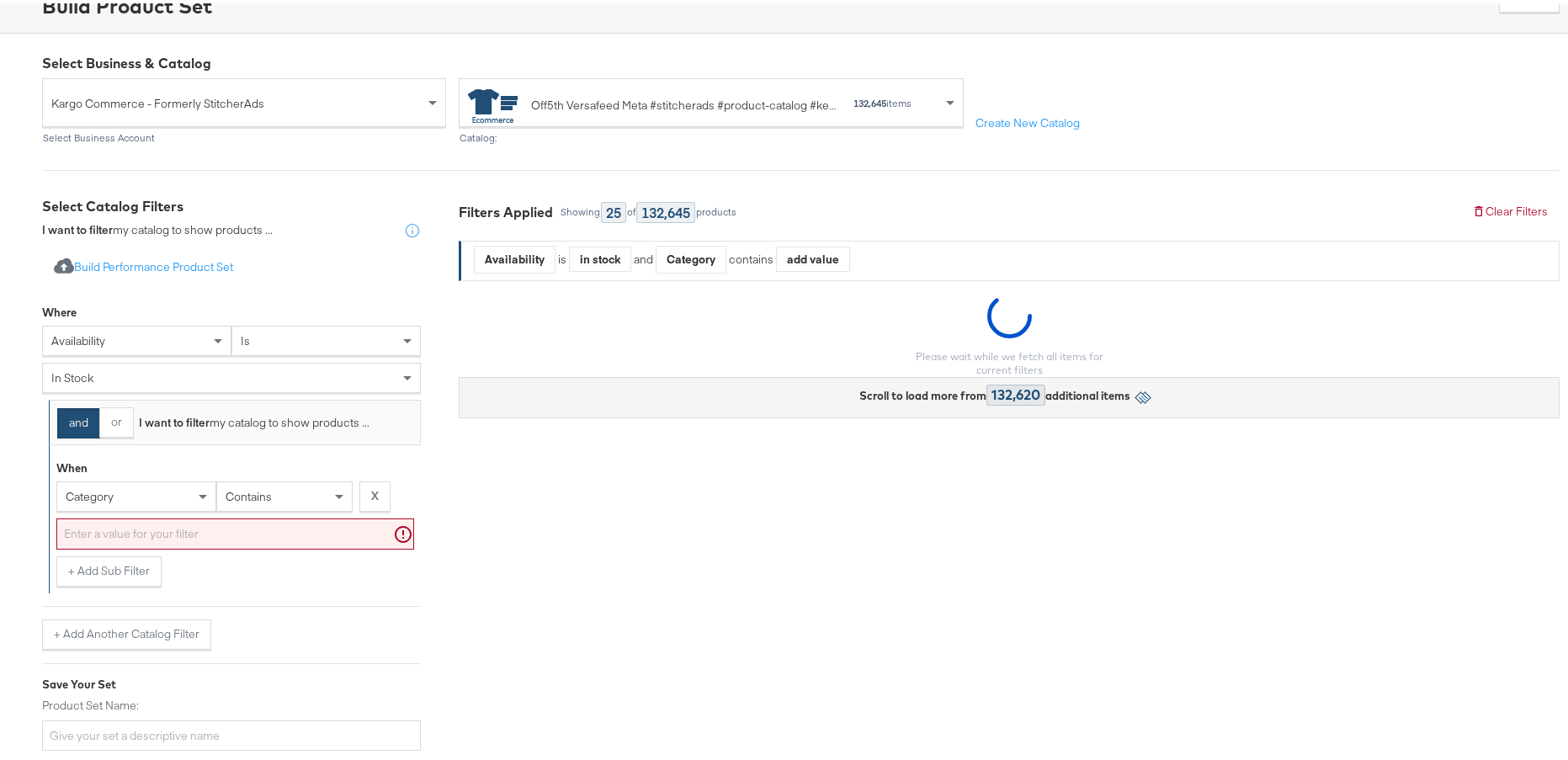
scroll to position [250, 0]
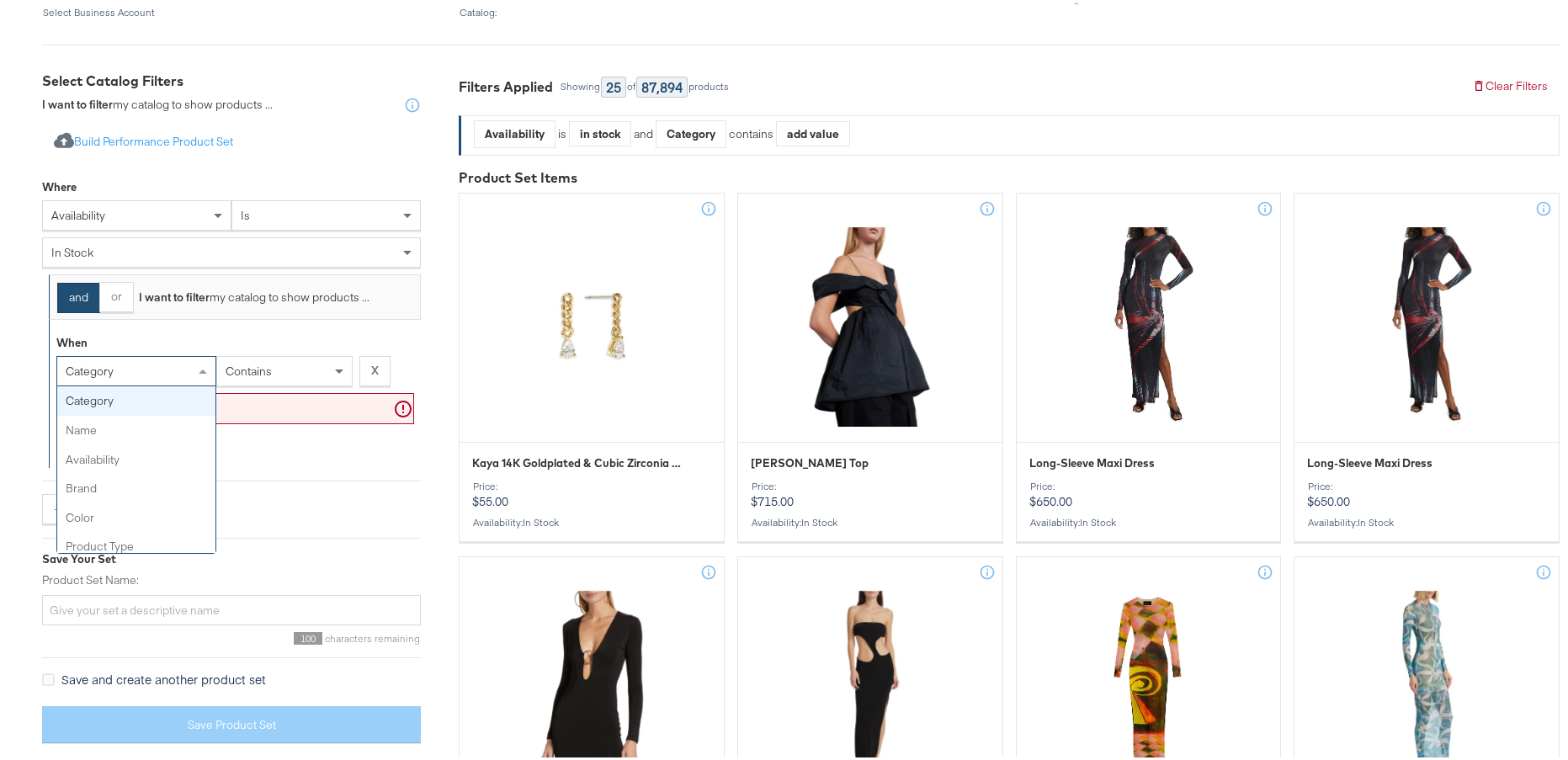
click at [147, 371] on div "category" at bounding box center [136, 367] width 158 height 28
type input "RET"
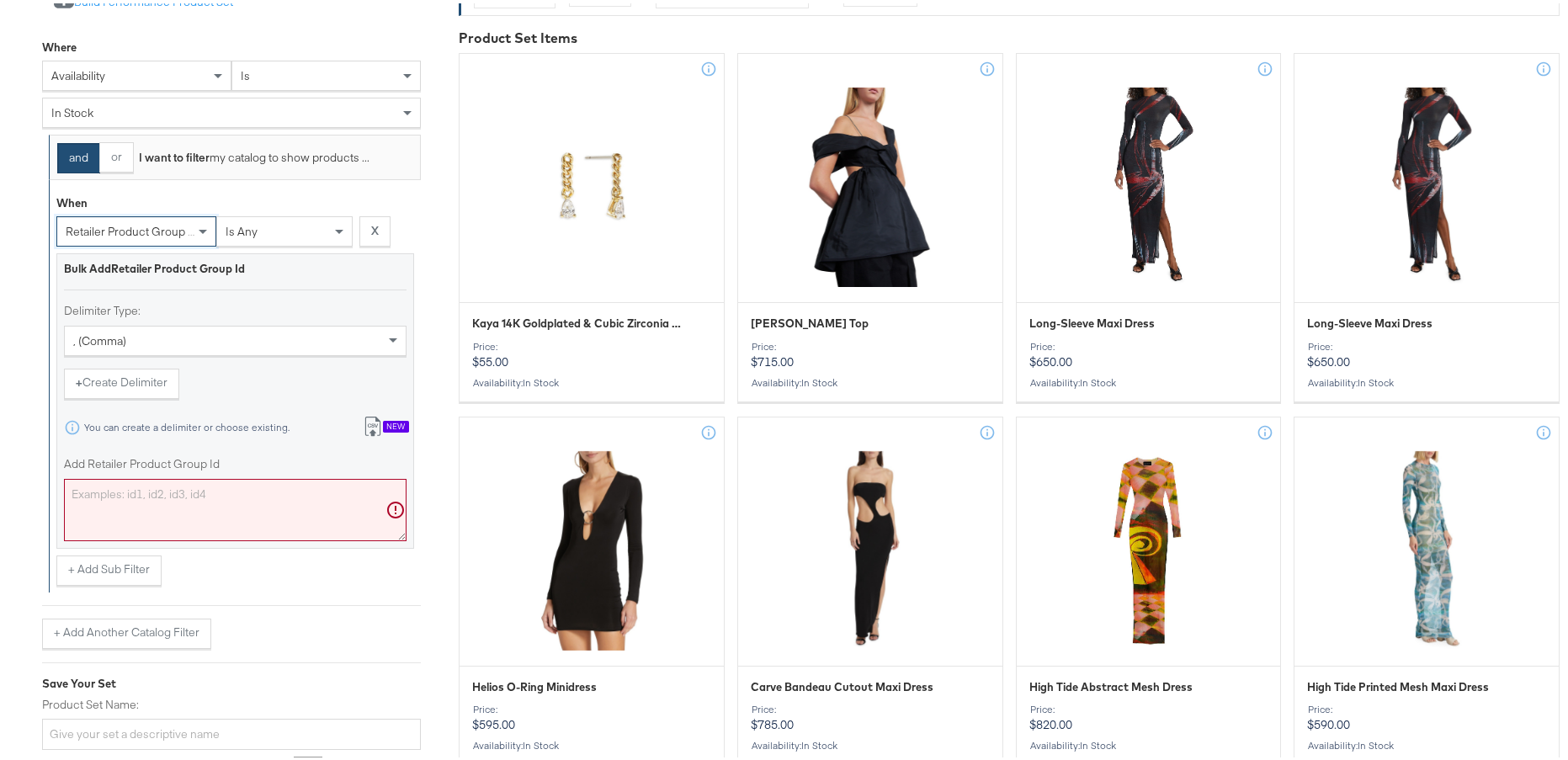
scroll to position [618, 0]
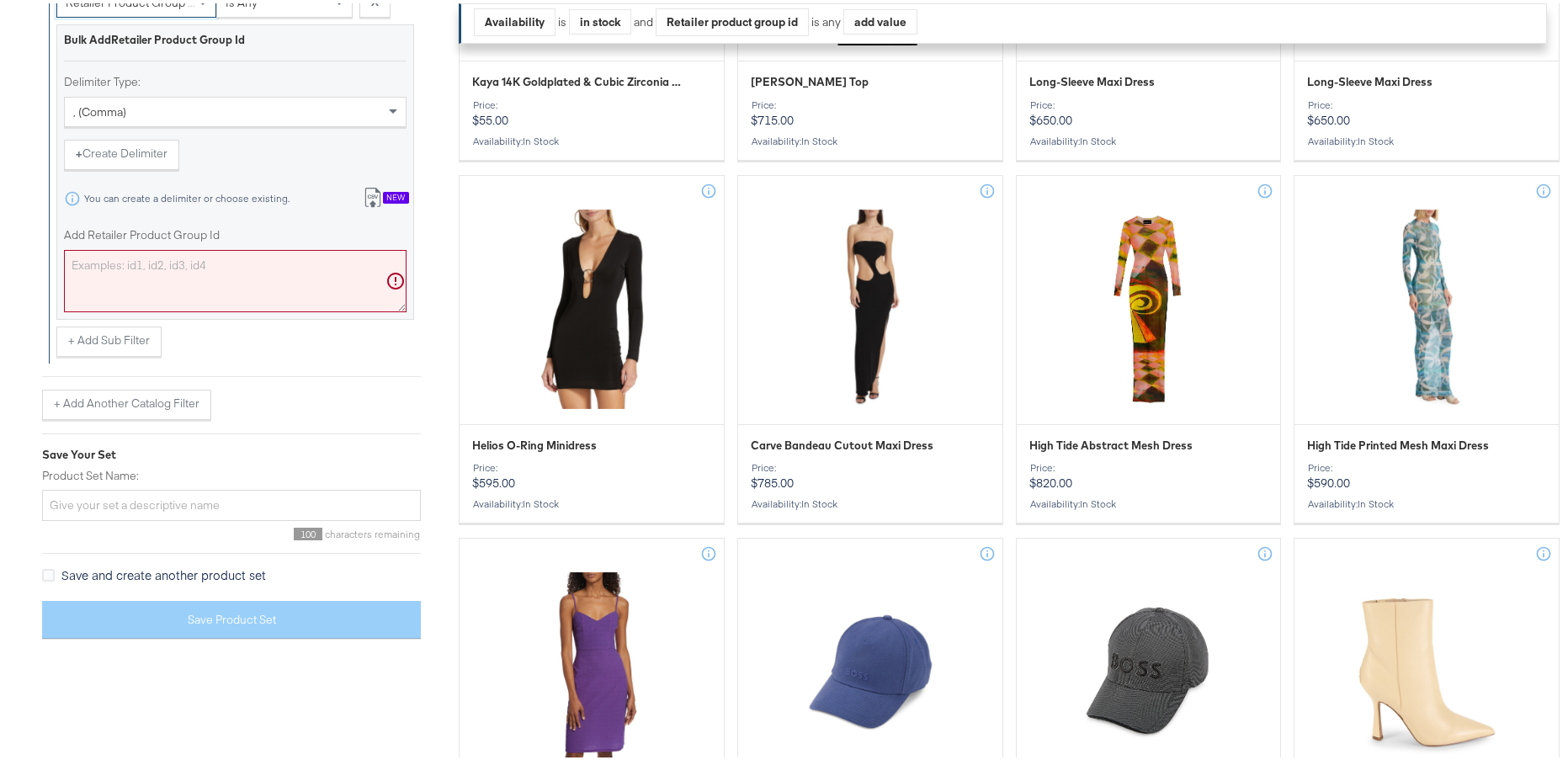
click at [150, 263] on textarea "Add Retailer Product Group Id" at bounding box center [235, 278] width 343 height 62
click at [167, 256] on textarea "Add Retailer Product Group Id" at bounding box center [235, 278] width 343 height 62
paste textarea "0400024800085 0400024800132 0400024800108 0400024800154 0400023864388 040002486…"
type textarea "0400024800085 0400024800132 0400024800108 0400024800154 0400023864388 040002486…"
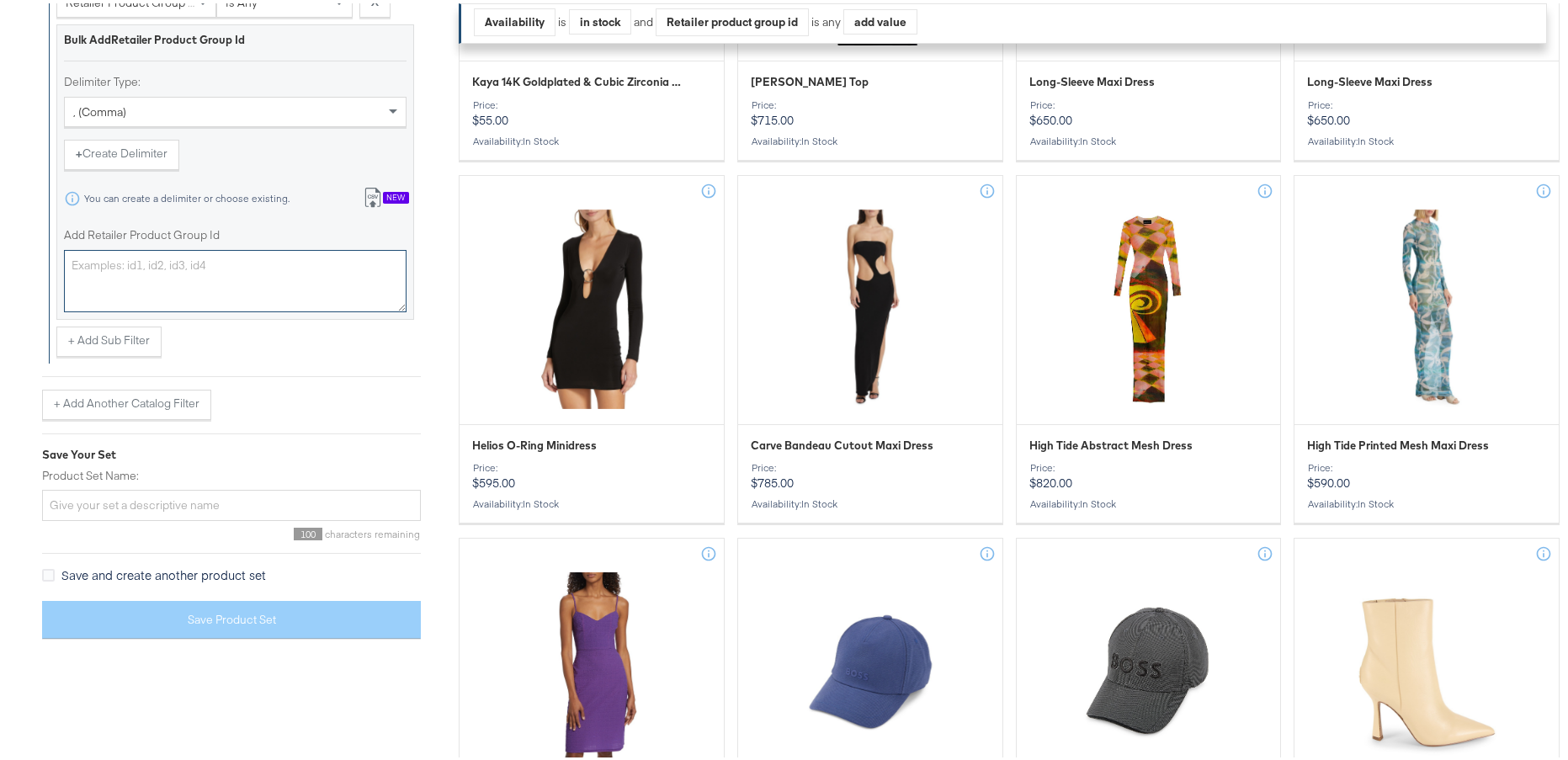
scroll to position [502, 0]
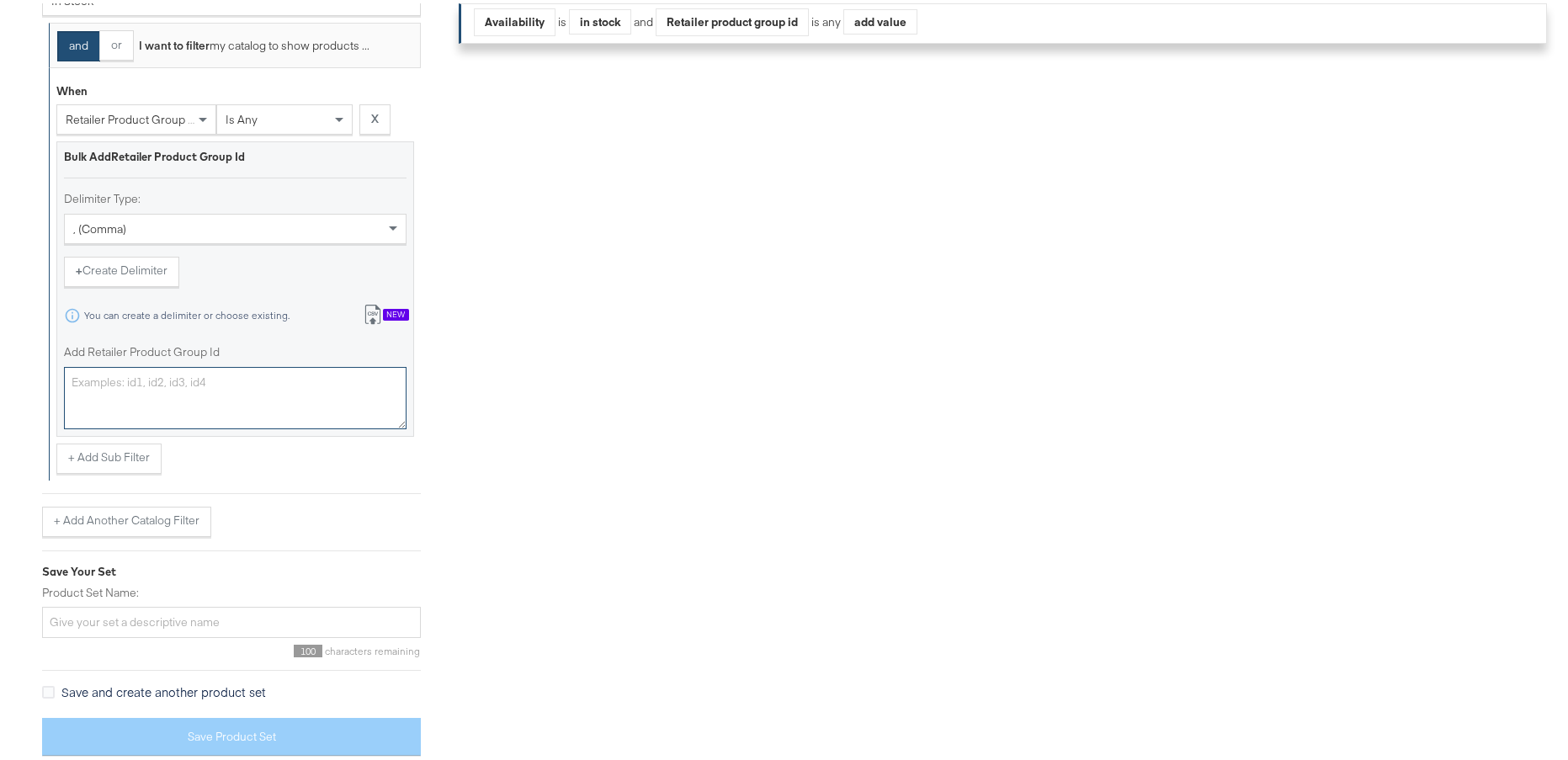
click at [219, 398] on textarea "Add Retailer Product Group Id" at bounding box center [235, 395] width 343 height 62
paste textarea "0400024800085,0400024800132,0400024800108,0400024800154,0400023864388,040002486…"
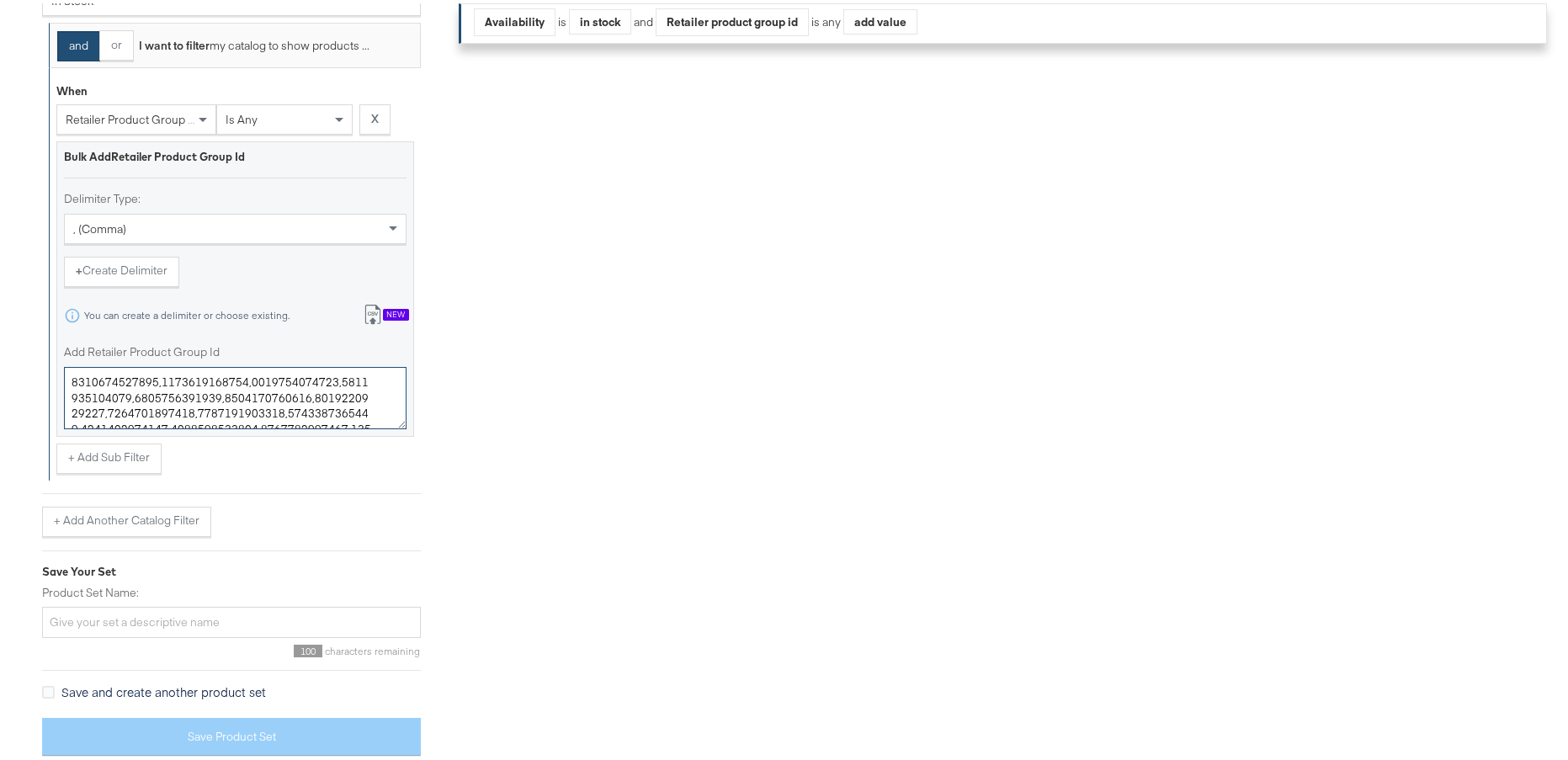
scroll to position [4634, 0]
type textarea "0400024800085,0400024800132,0400024800108,0400024800154,0400023864388,040002486…"
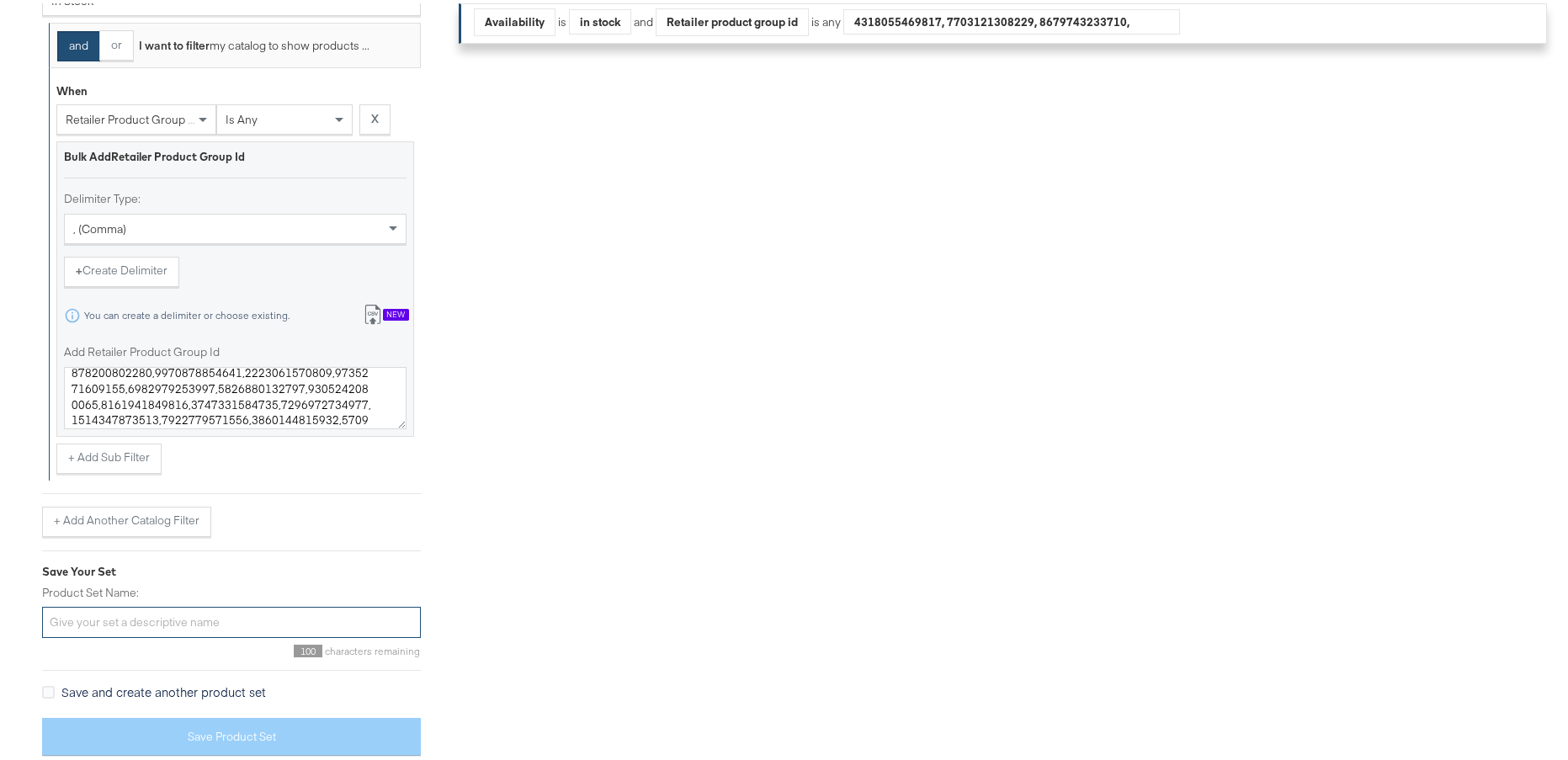
click at [232, 618] on input "Product Set Name:" at bounding box center [231, 619] width 379 height 31
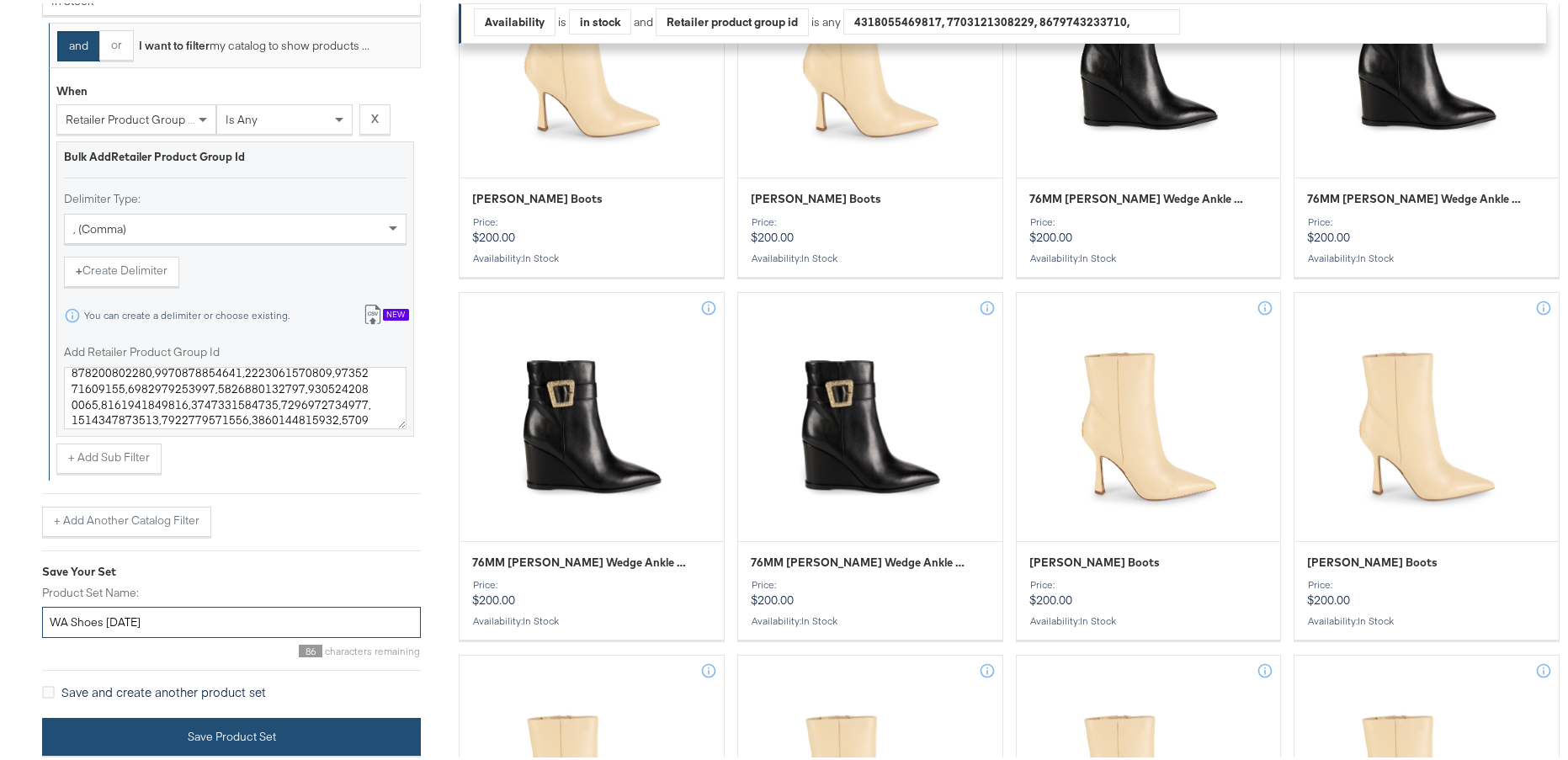
type input "WA Shoes [DATE]"
click at [228, 734] on button "Save Product Set" at bounding box center [231, 734] width 379 height 38
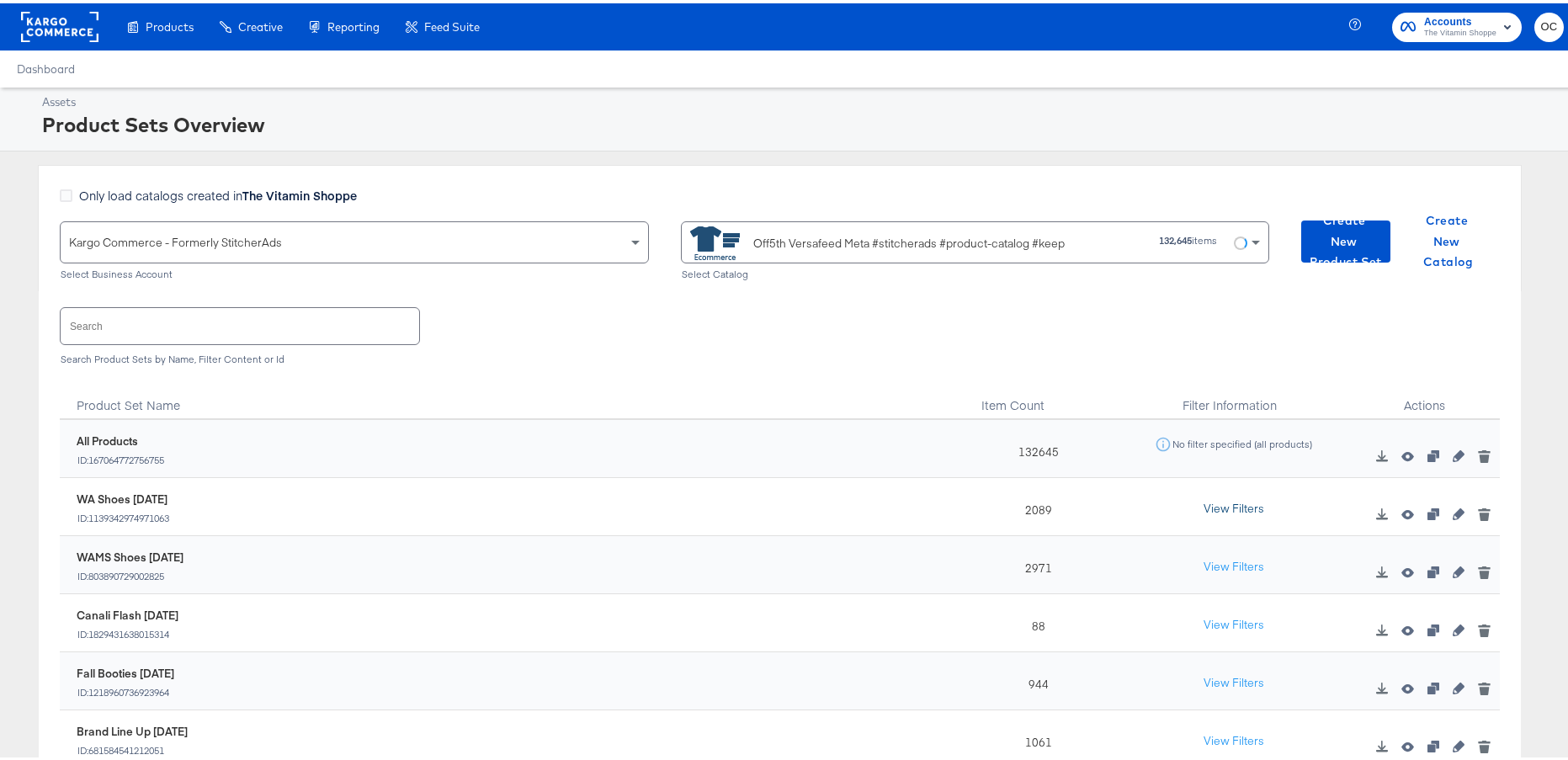
click at [1226, 501] on button "View Filters" at bounding box center [1233, 505] width 84 height 30
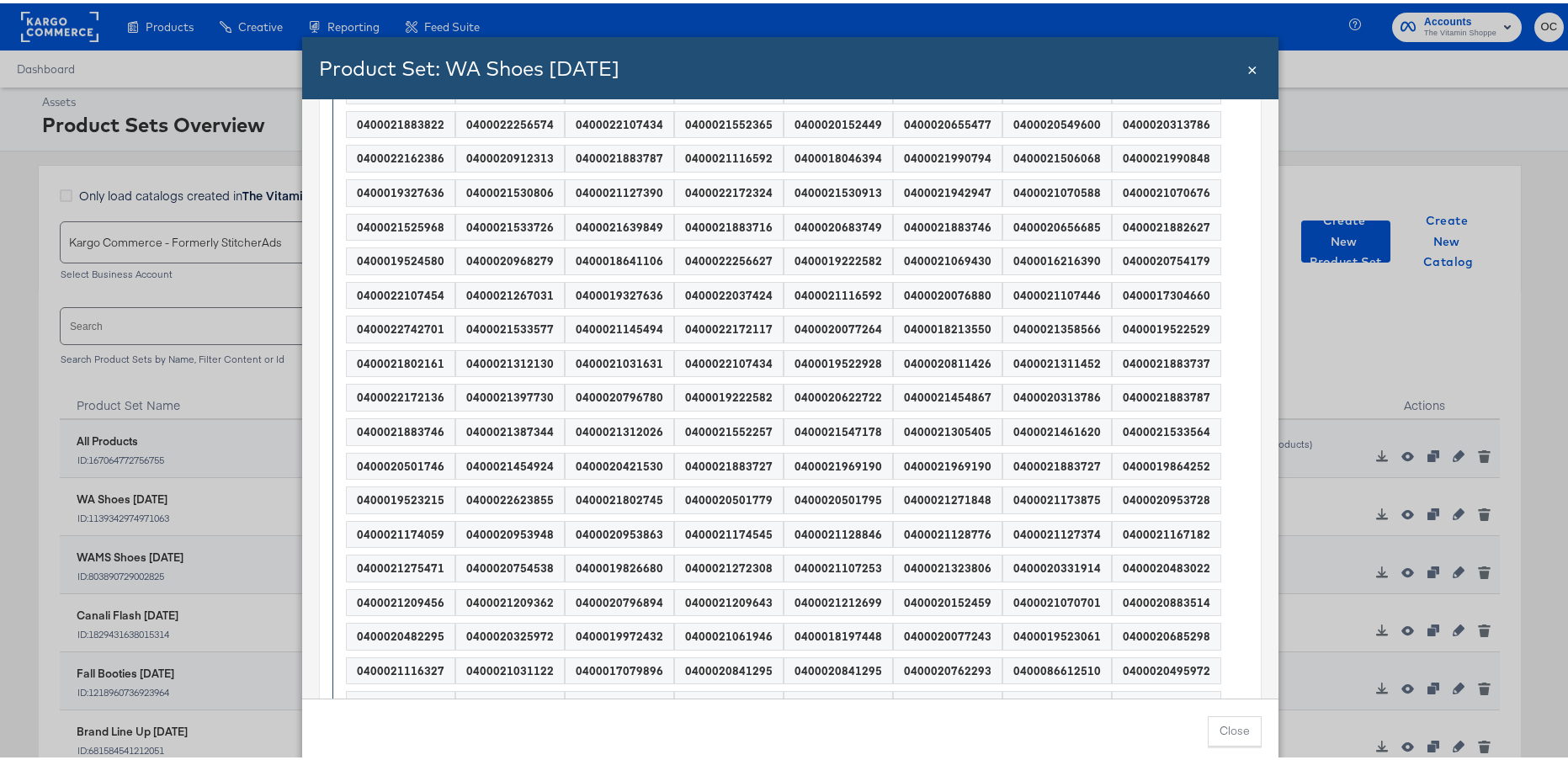
scroll to position [1751, 0]
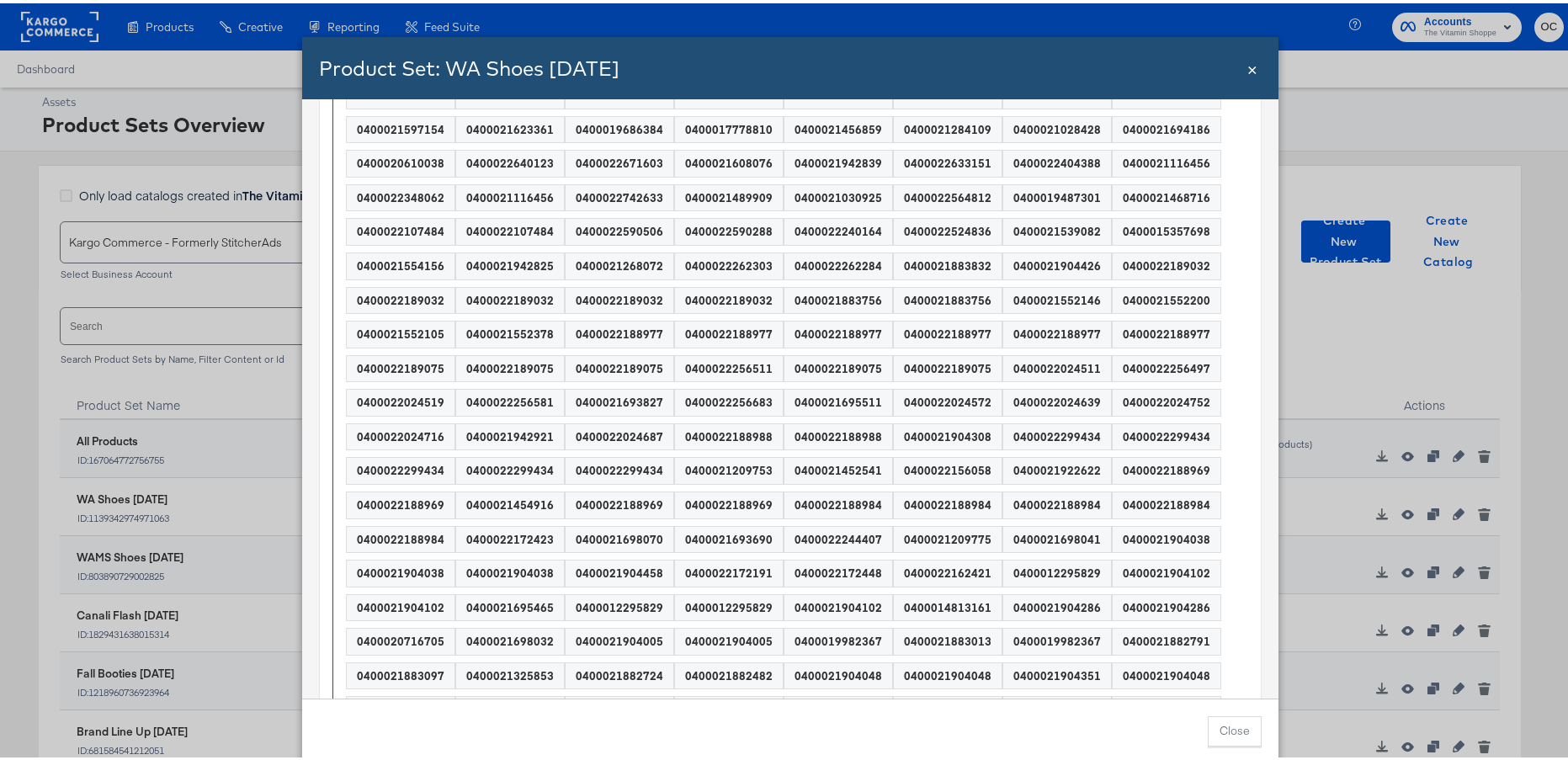
click at [1248, 67] on span "×" at bounding box center [1253, 64] width 10 height 22
